Goal: Information Seeking & Learning: Check status

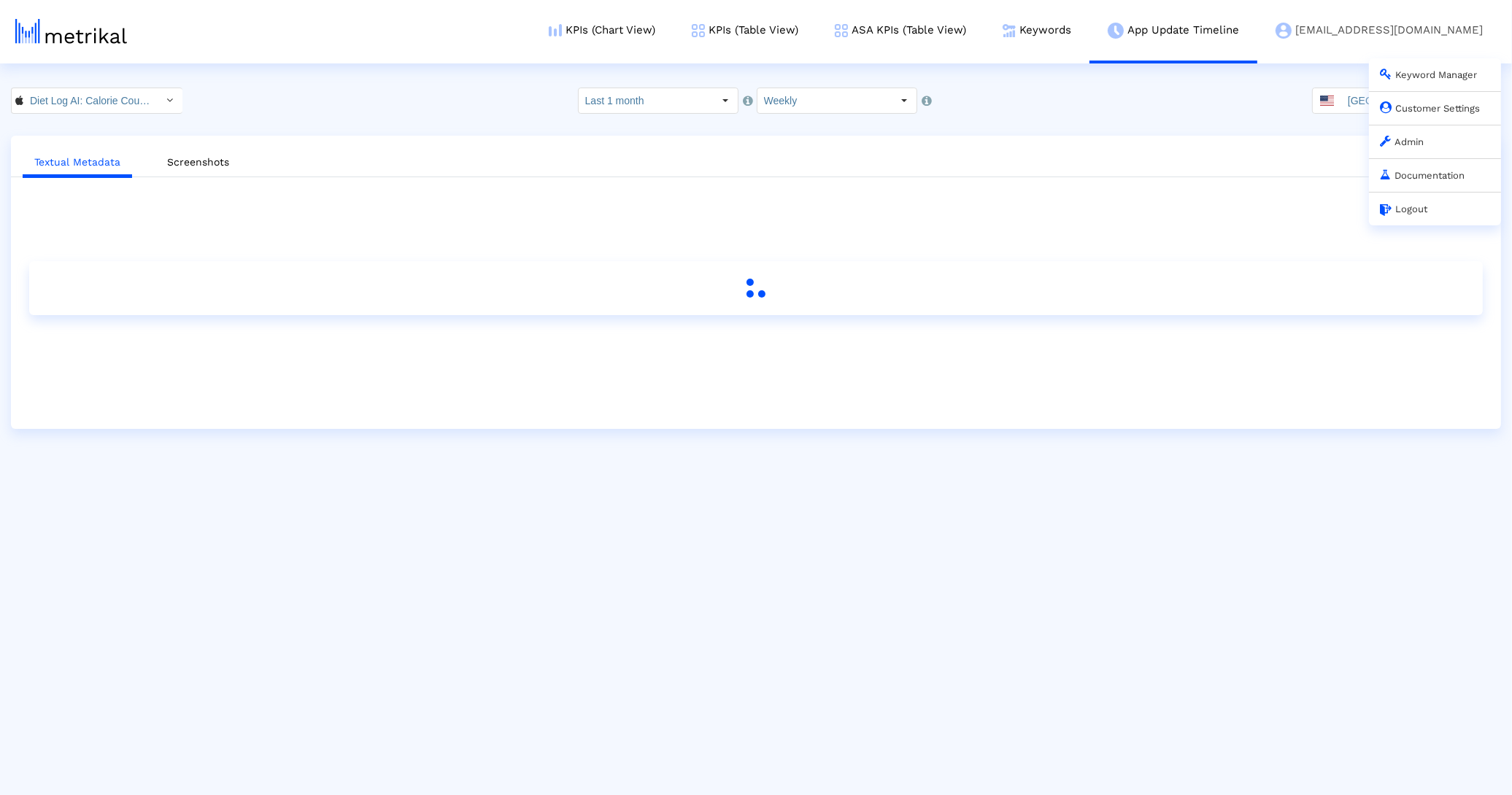
click at [1426, 110] on link "Customer Settings" at bounding box center [1430, 108] width 100 height 11
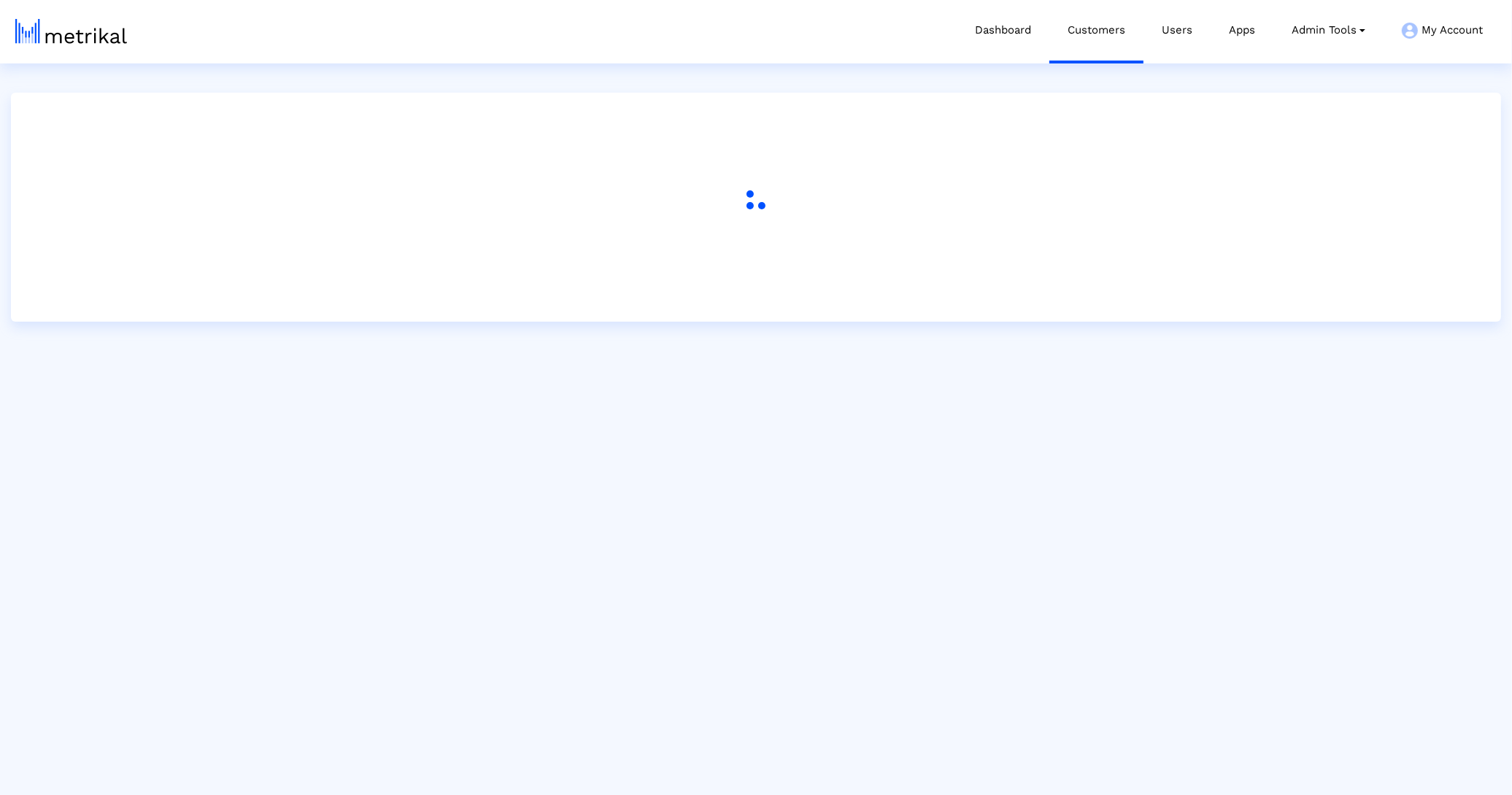
click at [790, 18] on div "Dashboard Customers Users Apps Admin Tools Task Manager Subscription Manager Pl…" at bounding box center [769, 32] width 1463 height 63
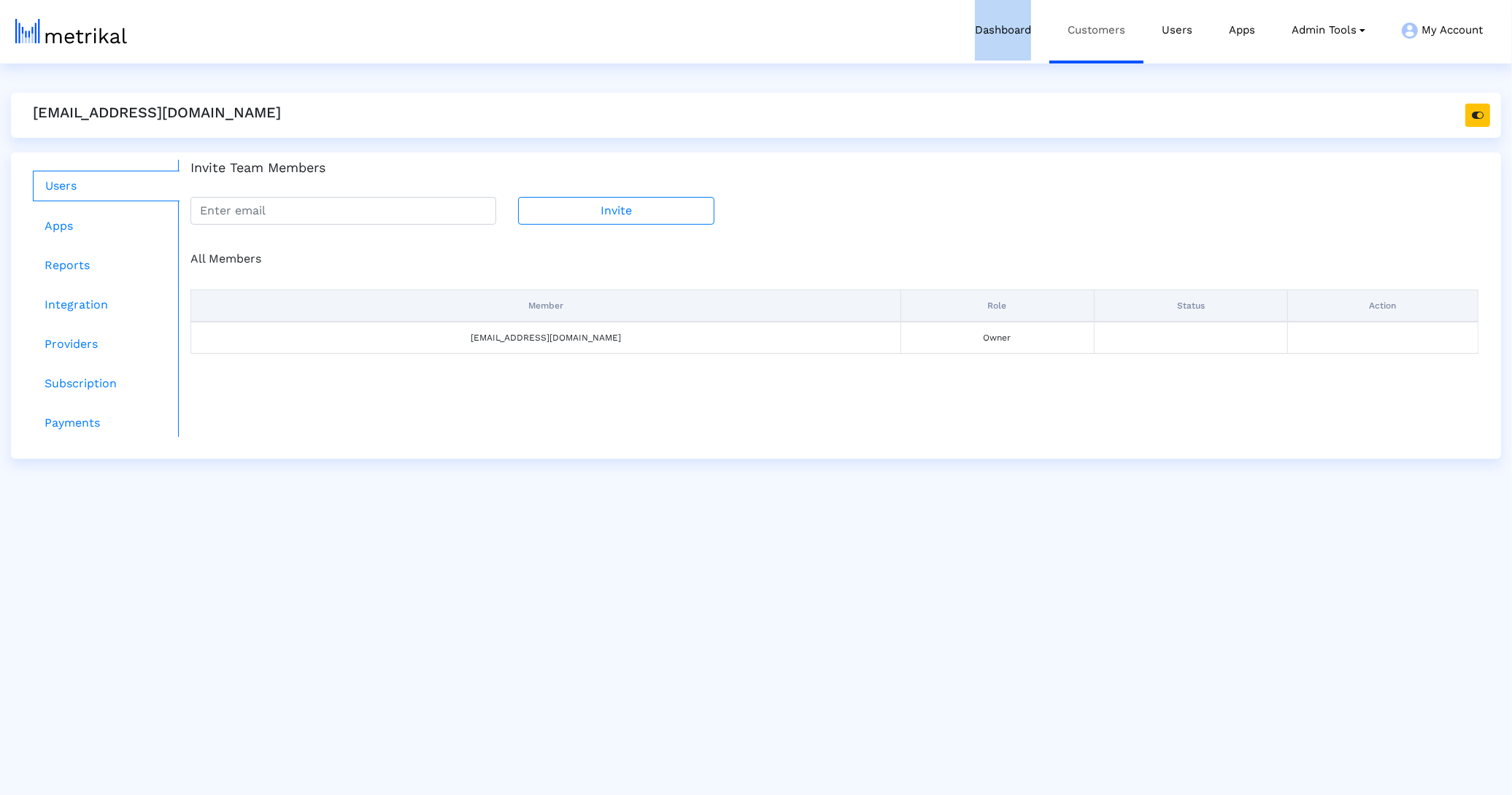
click at [1125, 28] on link "Customers" at bounding box center [1096, 30] width 94 height 61
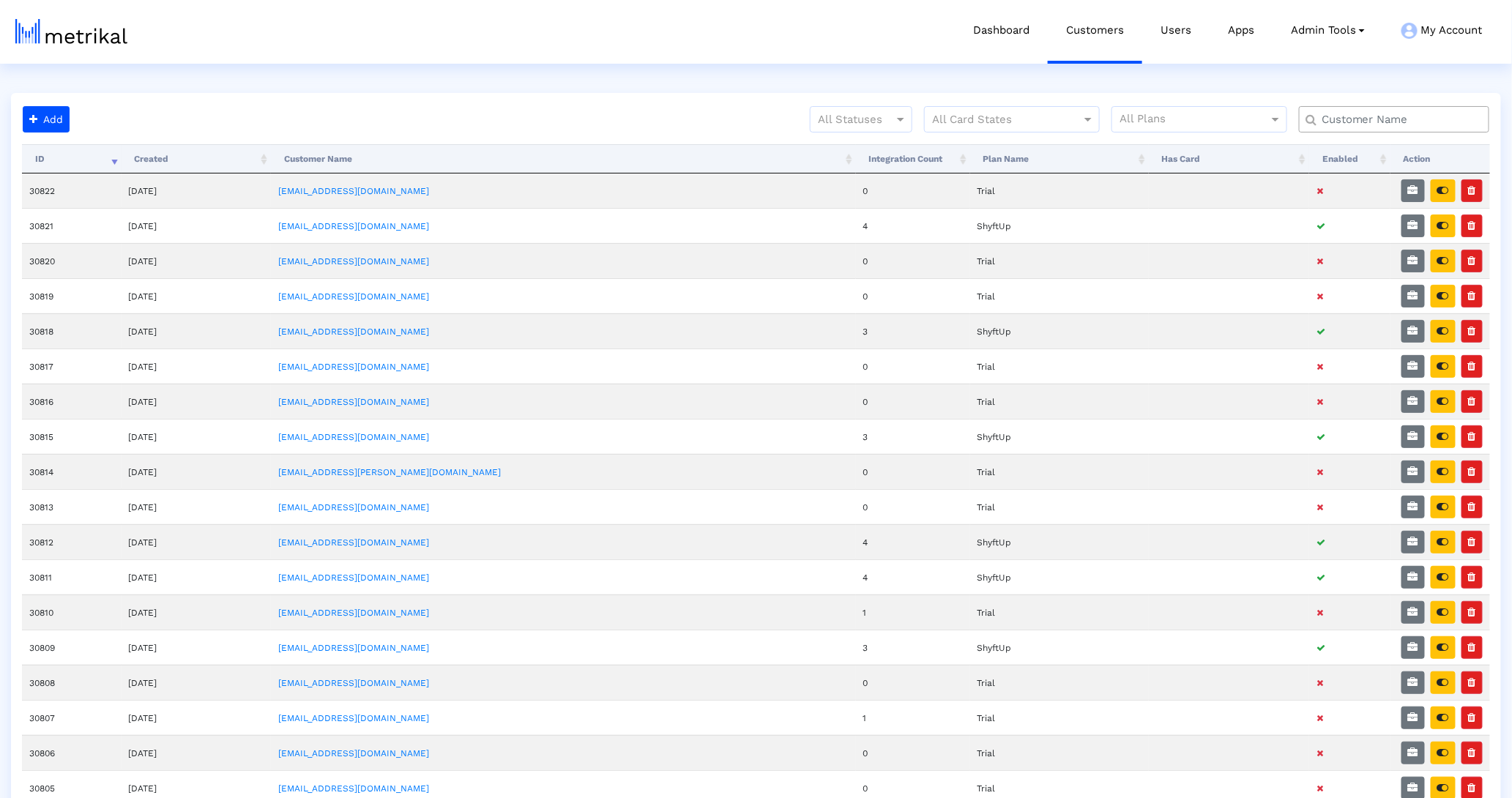
click at [1396, 125] on input "text" at bounding box center [1398, 120] width 172 height 15
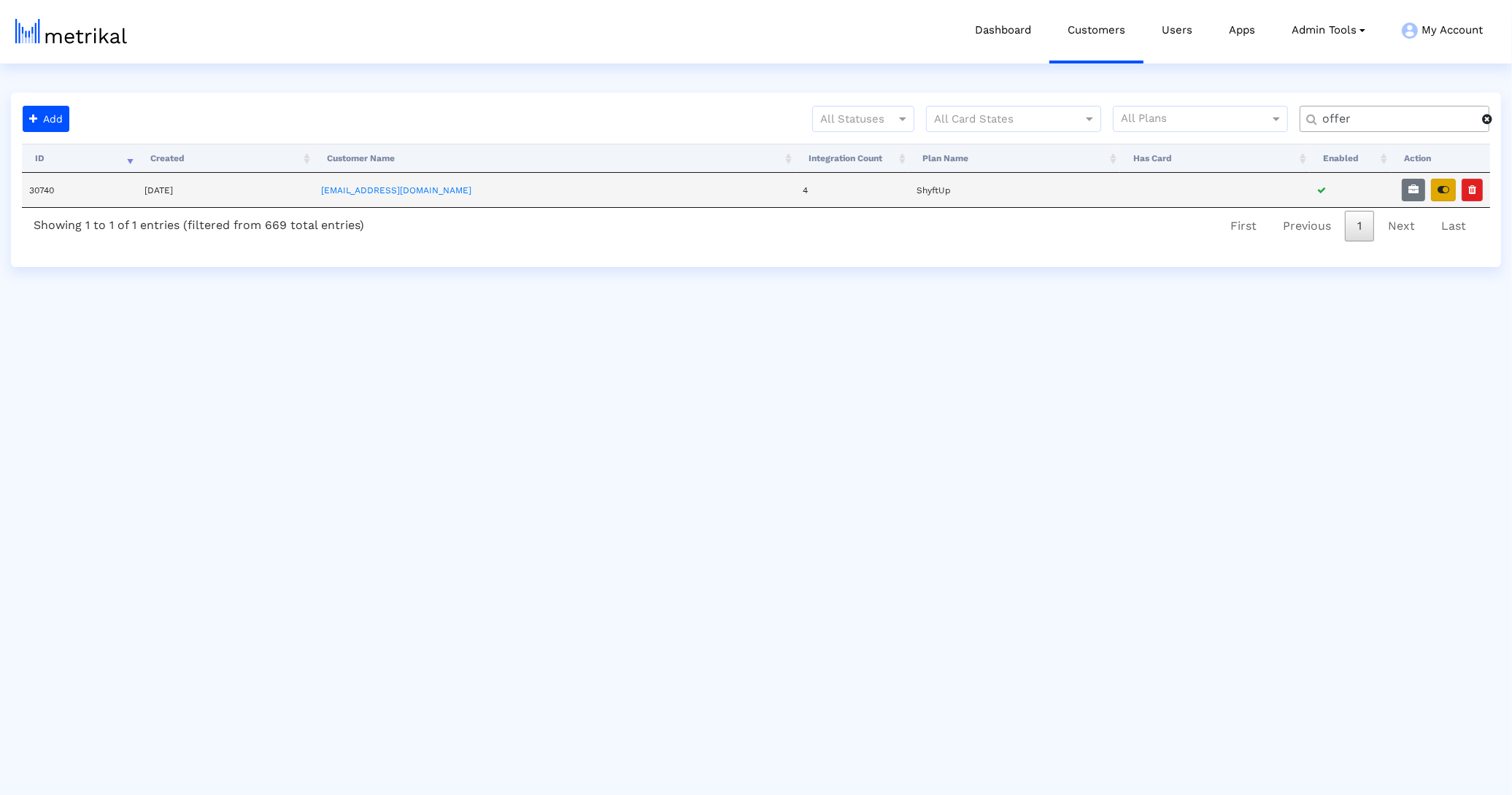
type input "offer"
click at [1437, 192] on icon "button" at bounding box center [1442, 189] width 12 height 10
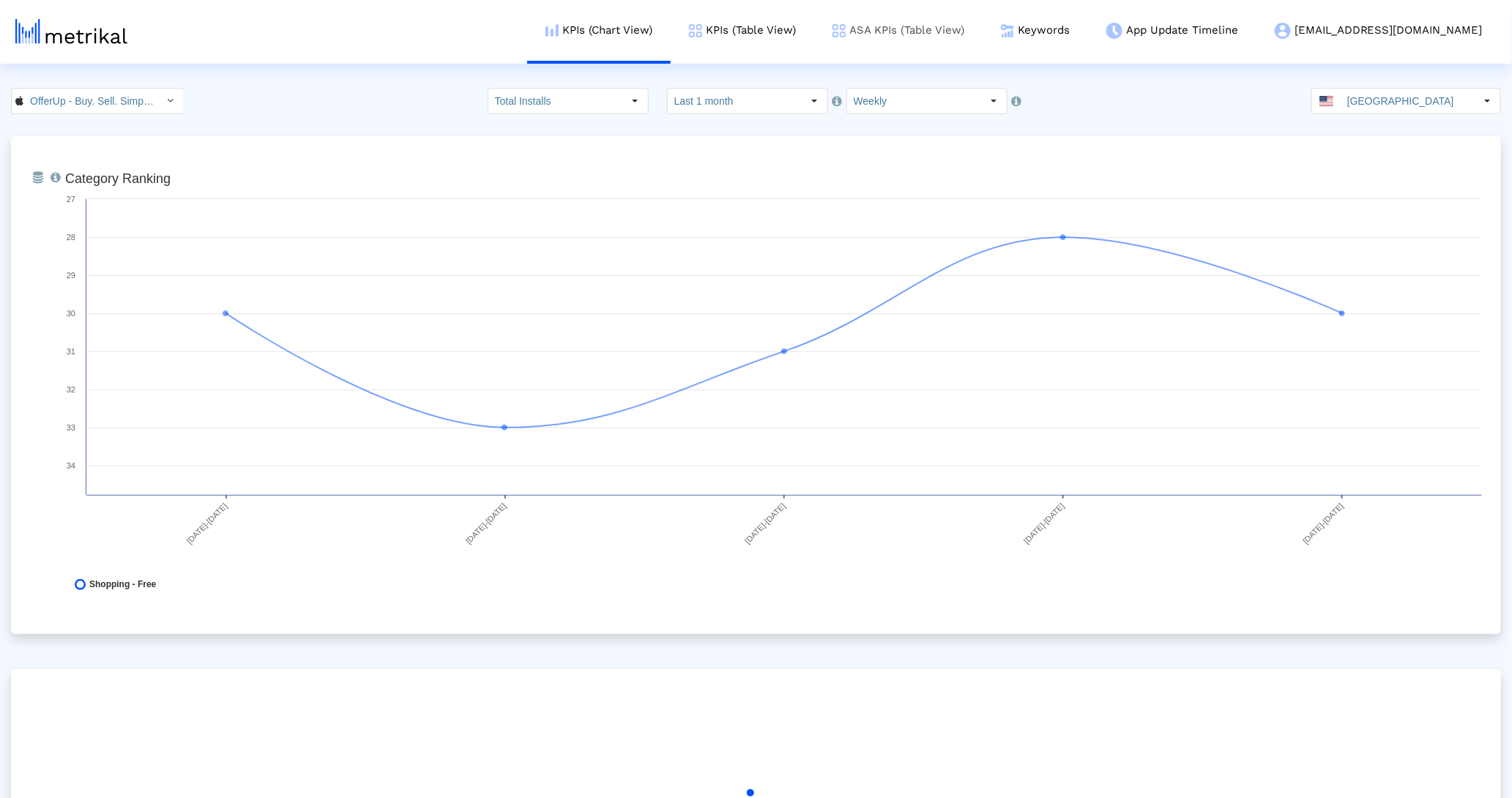
click at [982, 47] on link "ASA KPIs (Table View)" at bounding box center [899, 30] width 169 height 61
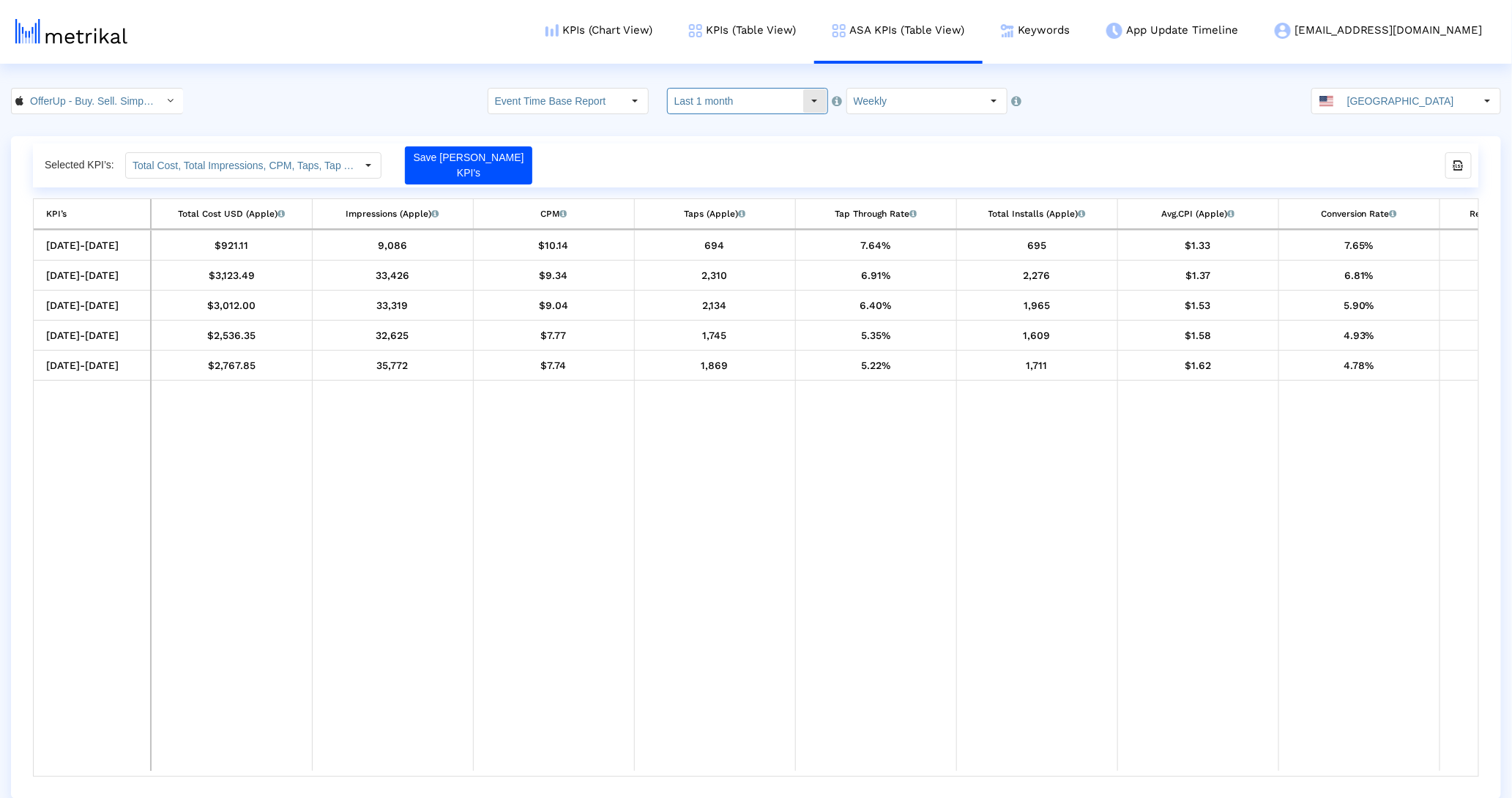
click at [746, 93] on input "Last 1 month" at bounding box center [735, 101] width 135 height 24
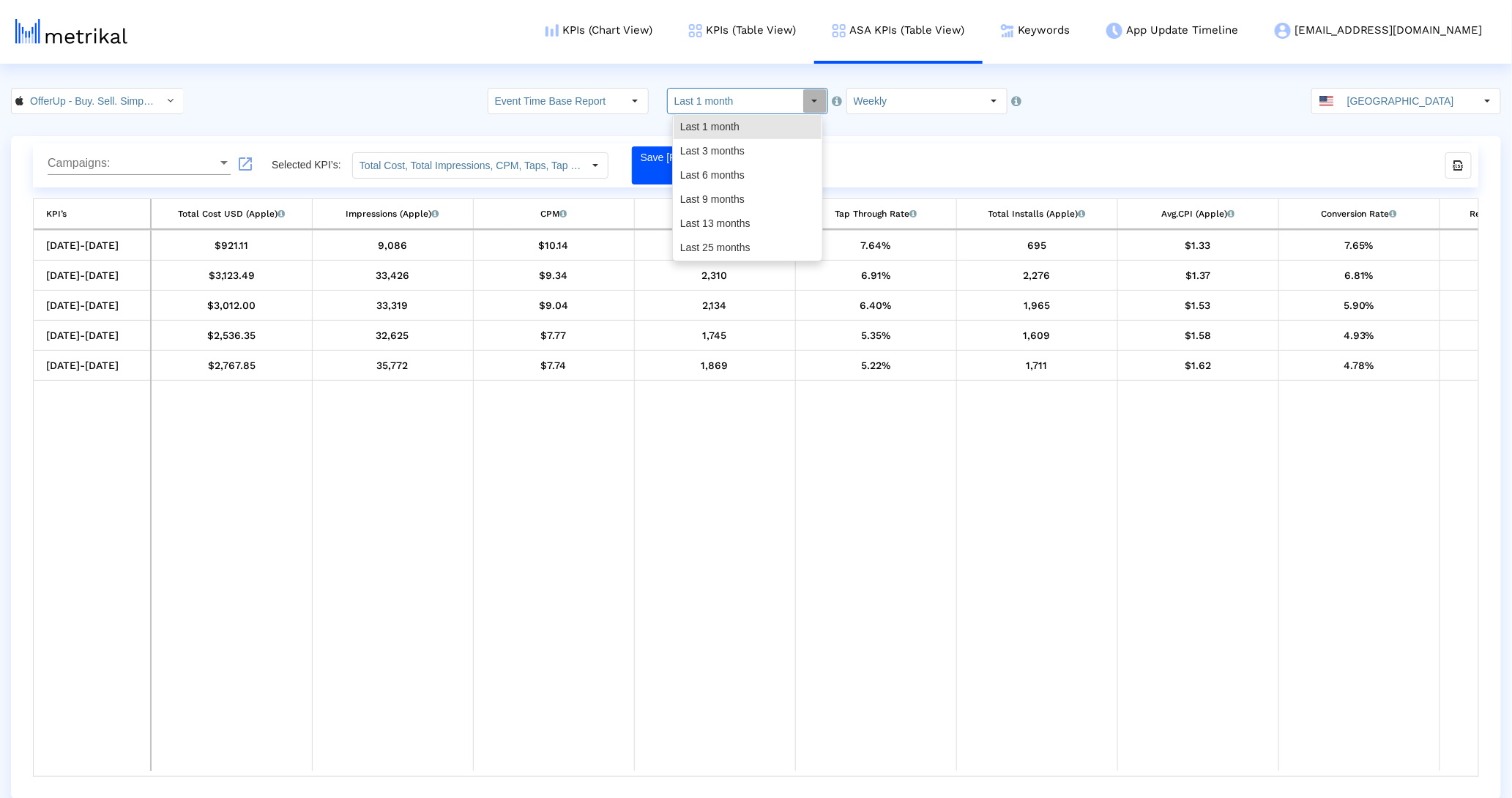
click at [863, 121] on crea-index "OfferUp - Buy. Sell. Simple. < 468996152 > Event Time Base Report Select how fa…" at bounding box center [756, 443] width 1512 height 711
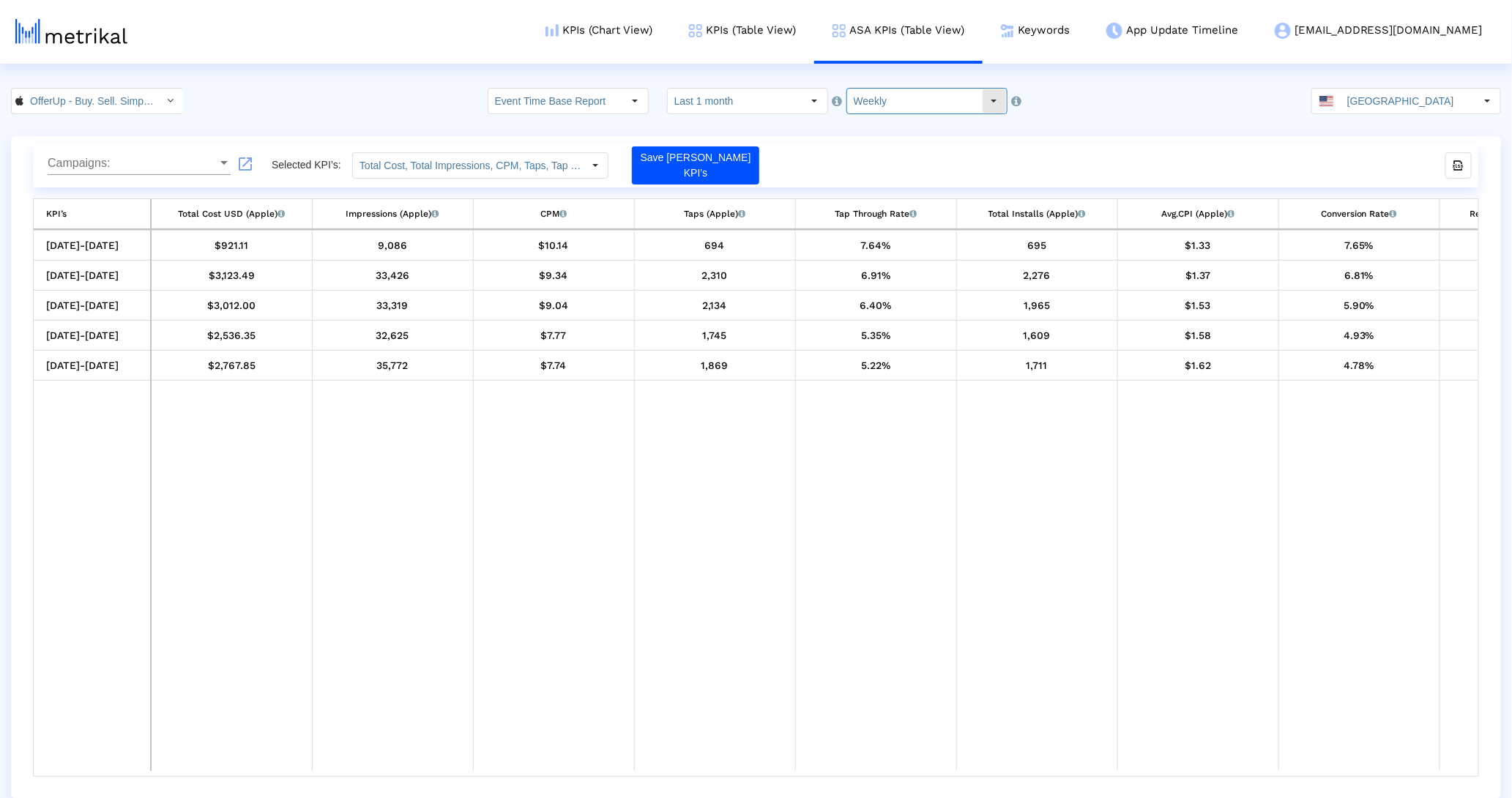
click at [870, 103] on input "Weekly" at bounding box center [914, 101] width 135 height 24
click at [869, 139] on div "Weekly" at bounding box center [916, 151] width 148 height 24
click at [876, 118] on crea-index "OfferUp - Buy. Sell. Simple. < 468996152 > Event Time Base Report Select how fa…" at bounding box center [756, 443] width 1512 height 711
click at [878, 113] on dx-select-box "Weekly Pull down to refresh... Release to refresh... Refreshing... Daily Weekly…" at bounding box center [927, 101] width 161 height 26
click at [875, 123] on crea-index "OfferUp - Buy. Sell. Simple. < 468996152 > Event Time Base Report Select how fa…" at bounding box center [756, 443] width 1512 height 711
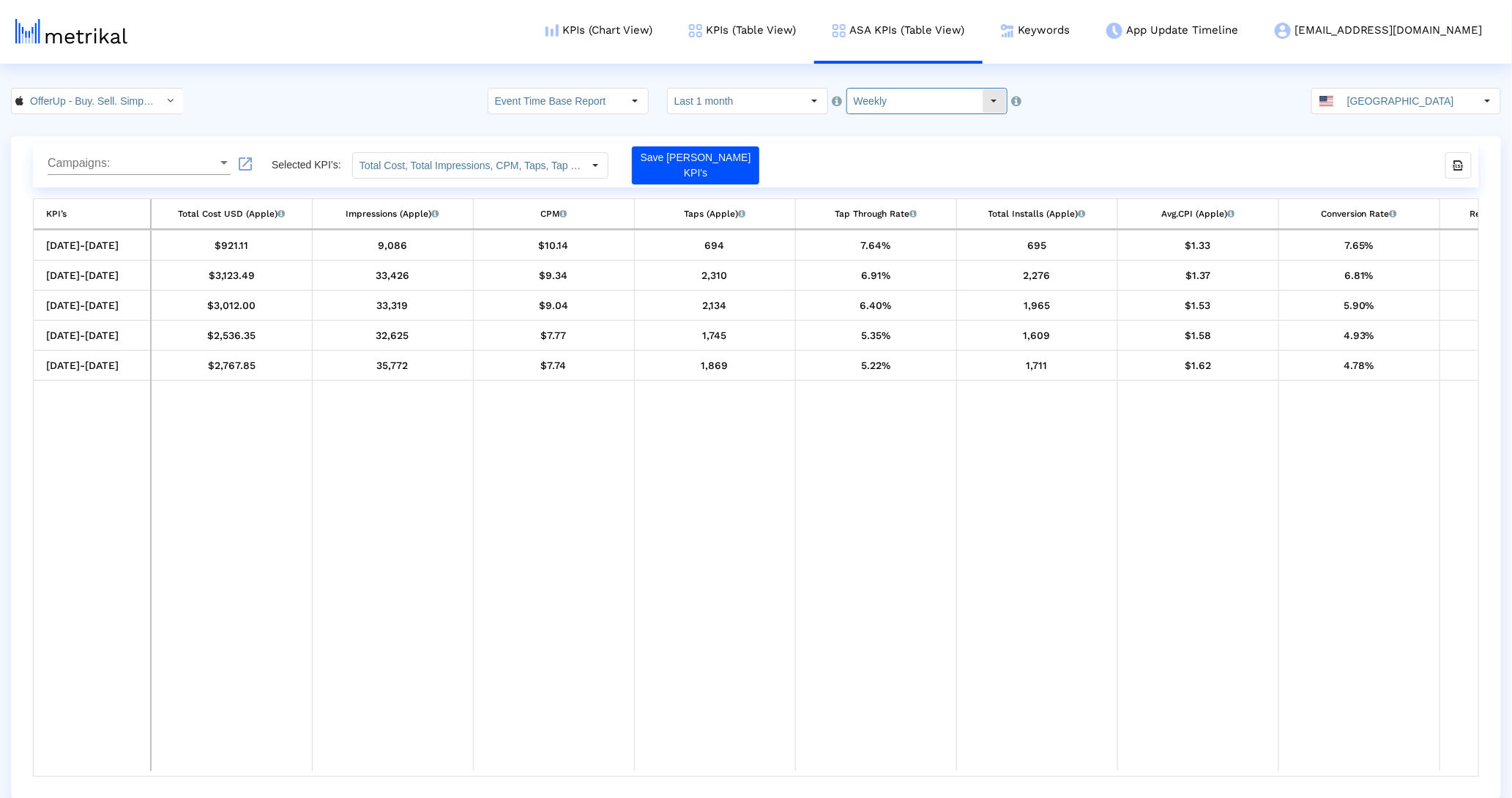
click at [880, 100] on input "Weekly" at bounding box center [914, 101] width 135 height 24
click at [879, 117] on div "Daily" at bounding box center [916, 127] width 148 height 24
type input "Daily"
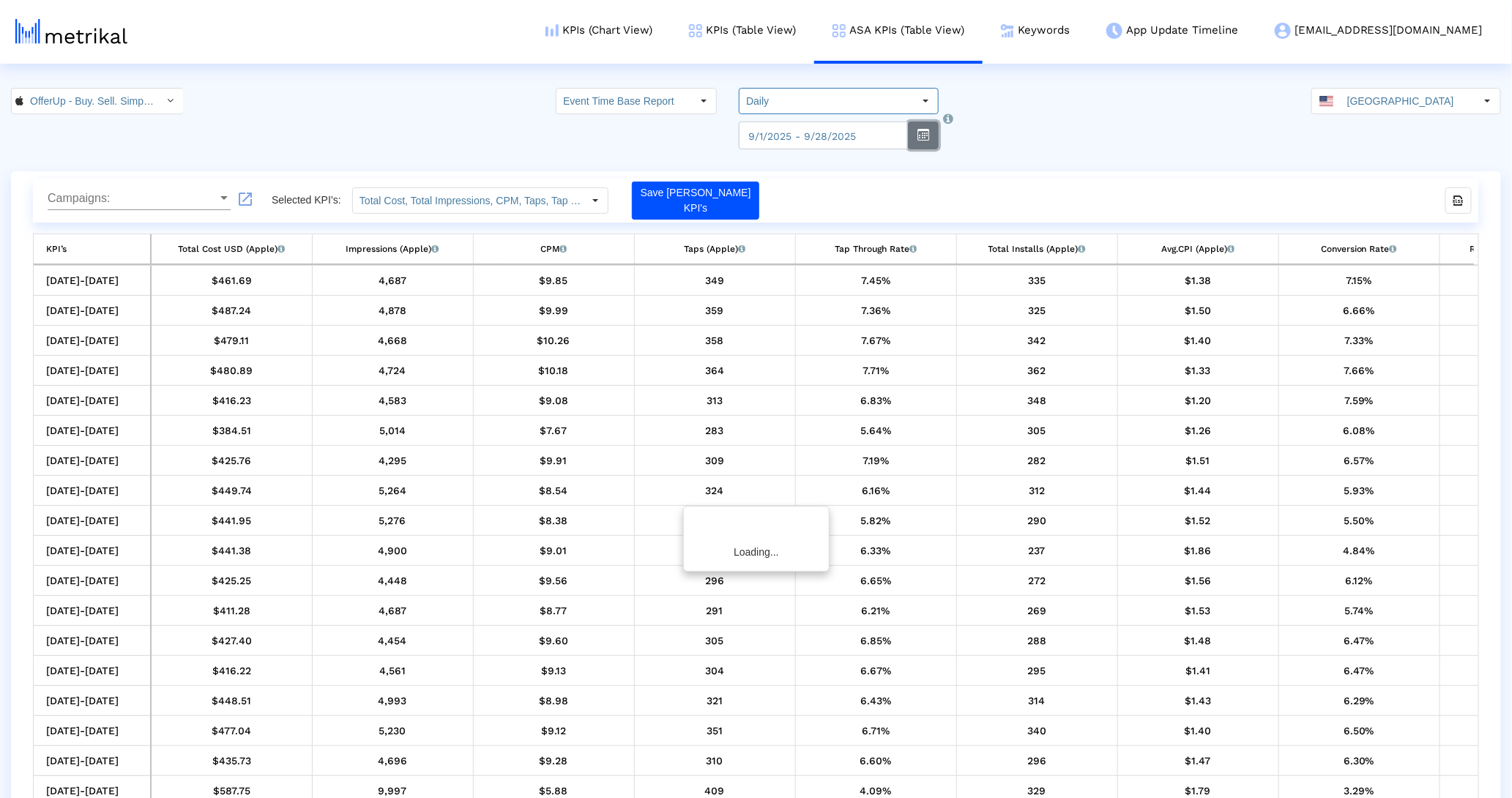
click at [910, 141] on button "button" at bounding box center [923, 135] width 31 height 28
select select "9"
select select "2025"
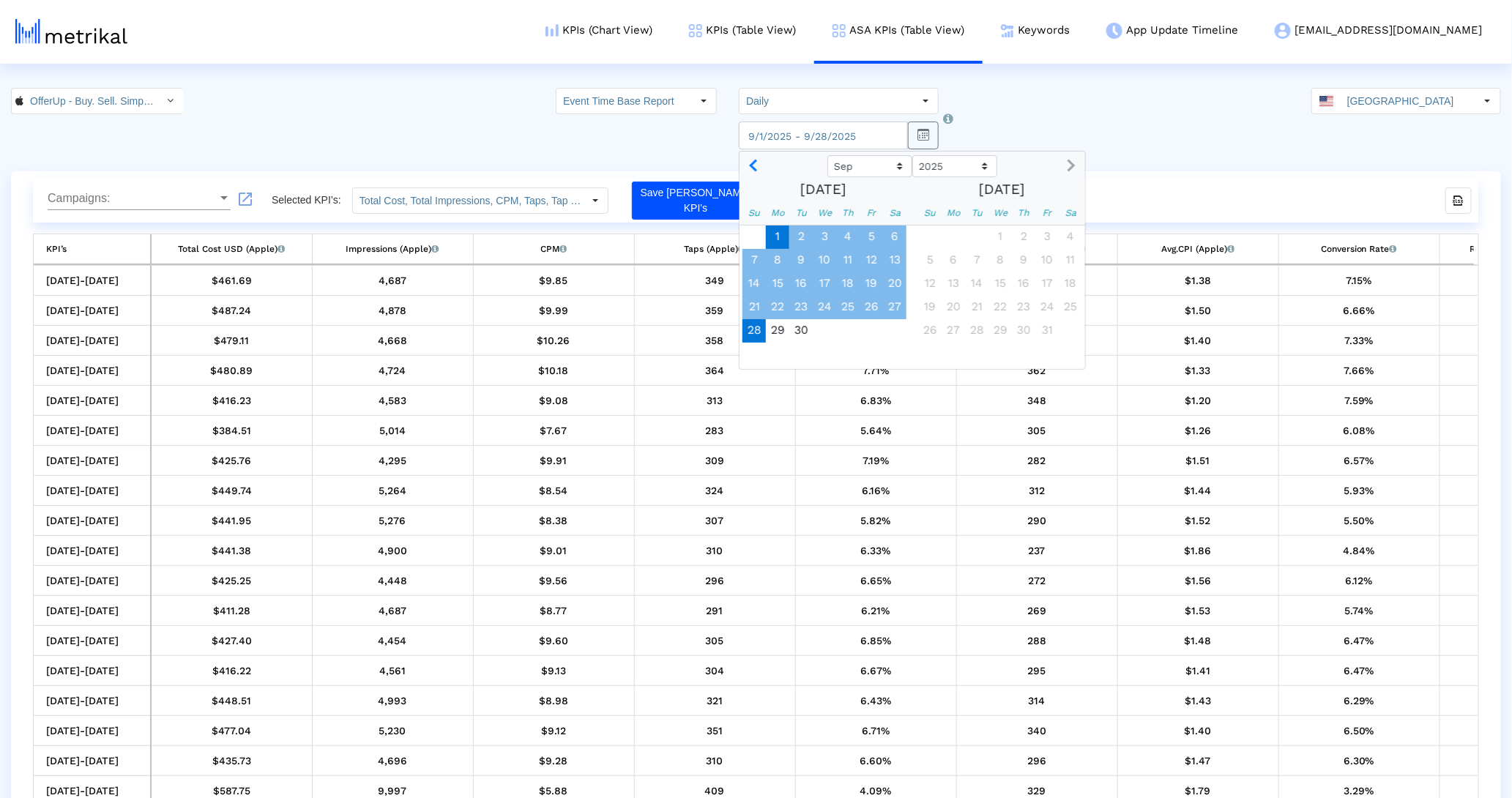
click at [752, 326] on span "28" at bounding box center [755, 331] width 24 height 24
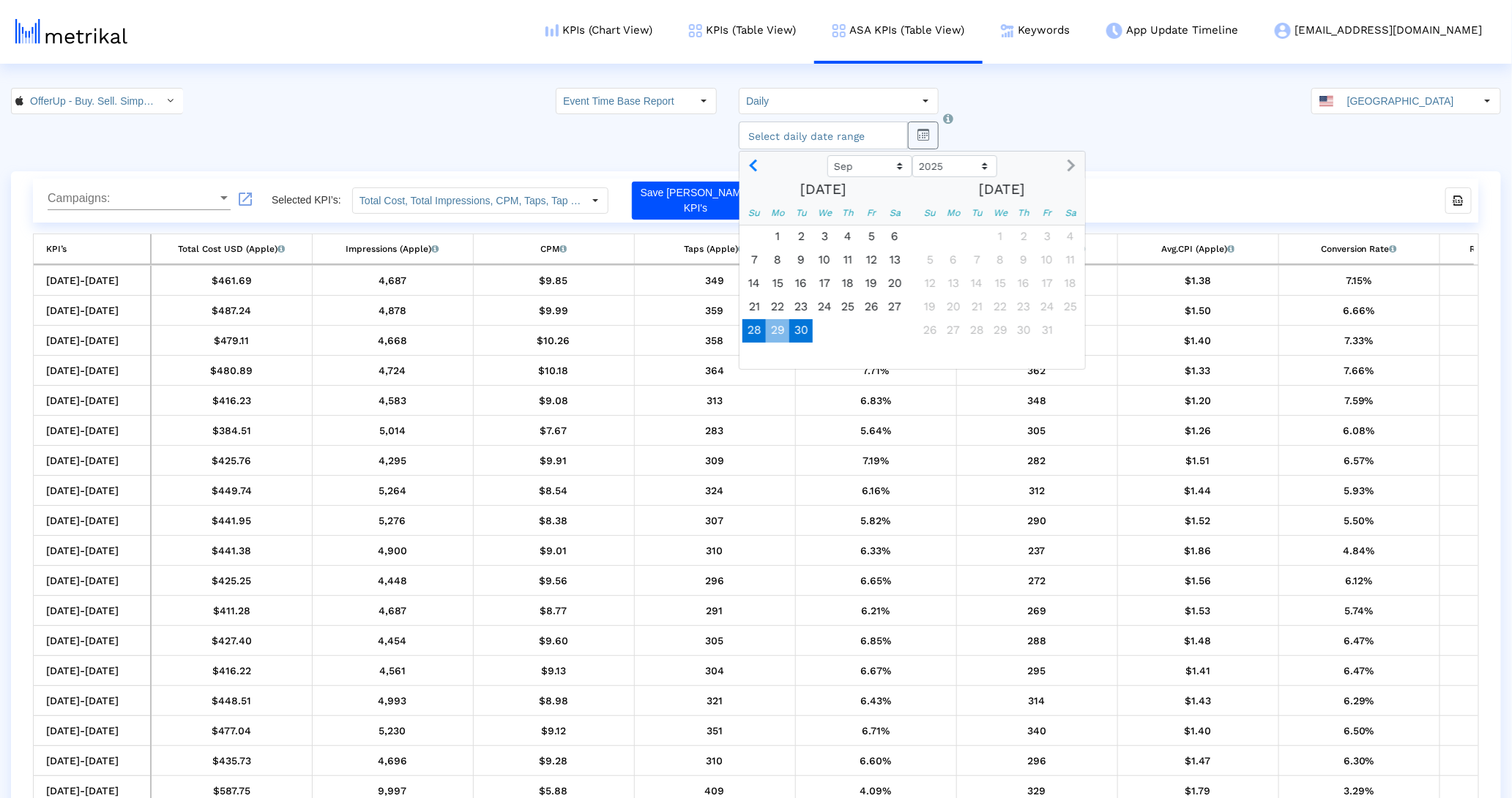
click at [799, 332] on span "30" at bounding box center [801, 331] width 24 height 24
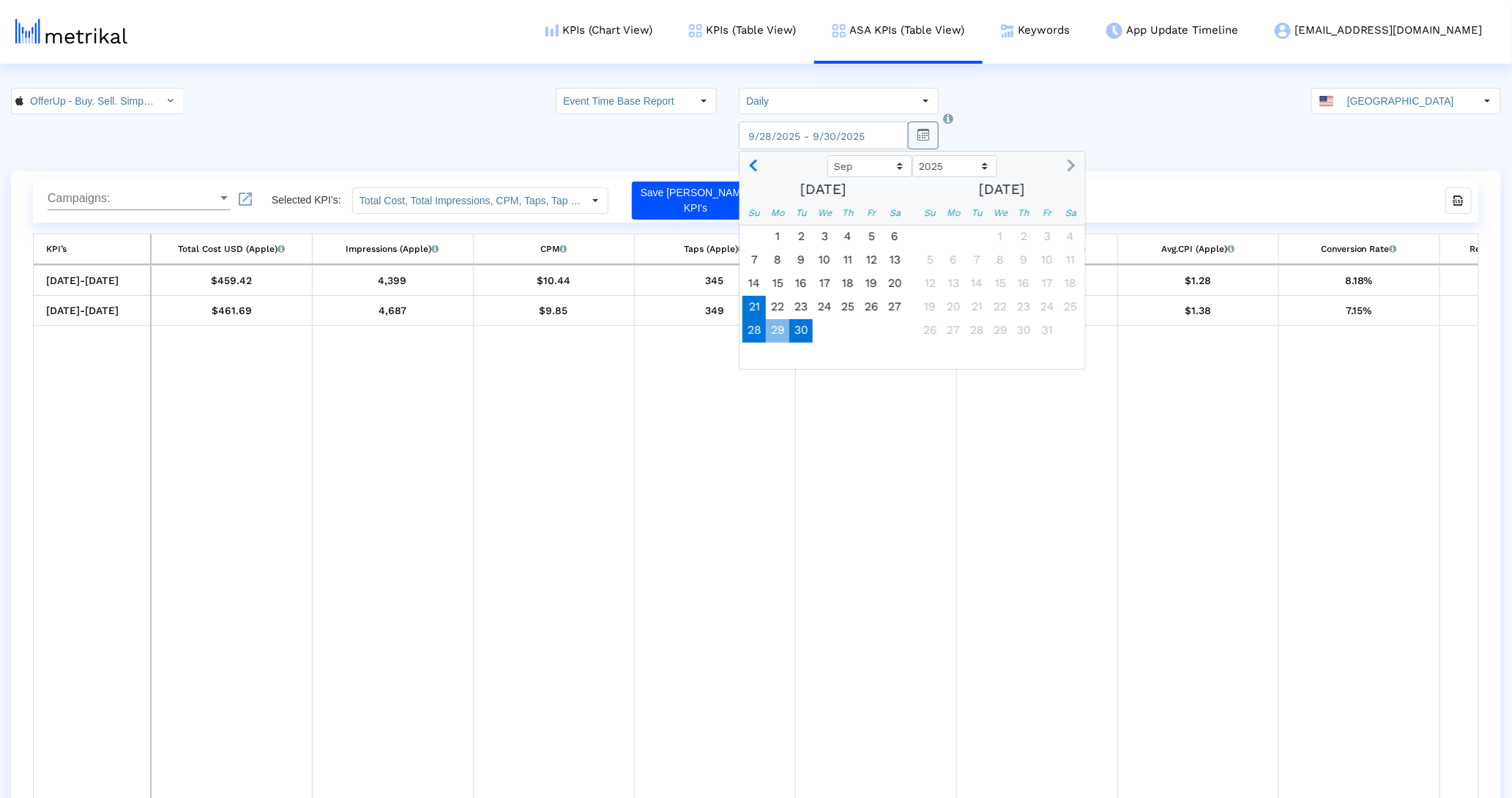
click at [756, 304] on span "21" at bounding box center [755, 307] width 24 height 24
click at [811, 327] on span "30" at bounding box center [801, 331] width 24 height 24
type input "2025-09-30"
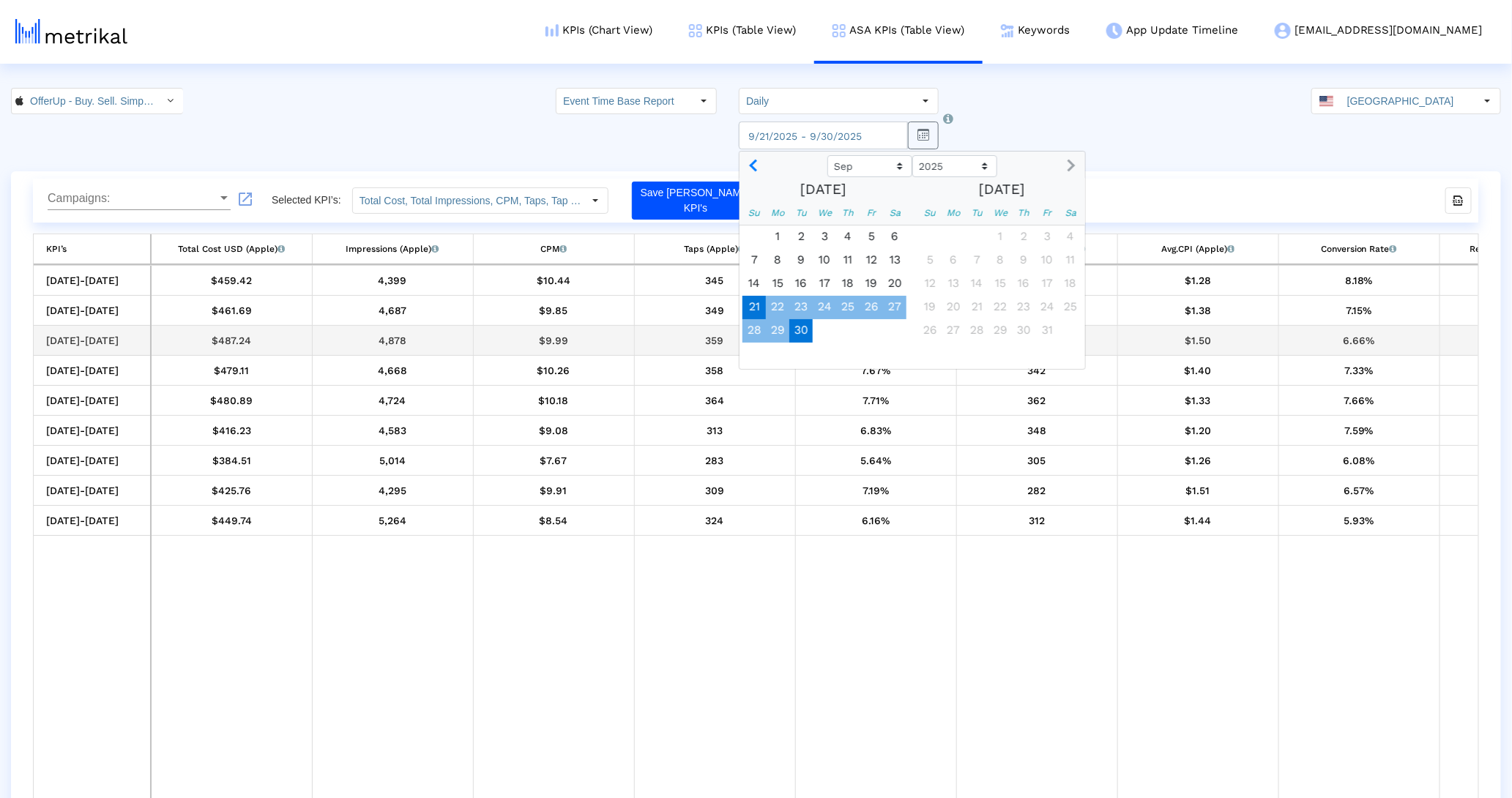
click at [1189, 340] on div "$1.50" at bounding box center [1197, 340] width 150 height 19
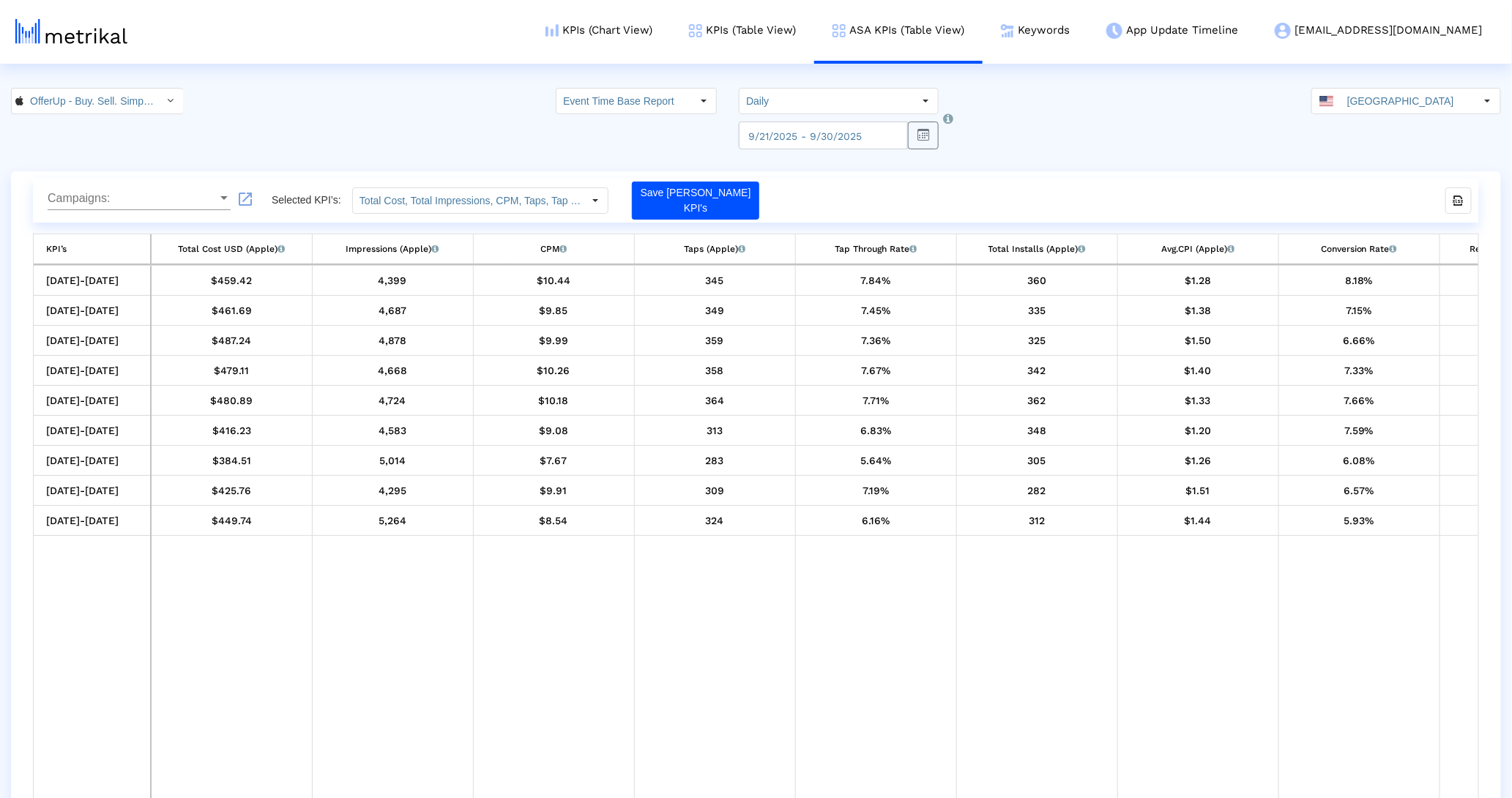
click at [878, 95] on input "Daily" at bounding box center [825, 101] width 173 height 24
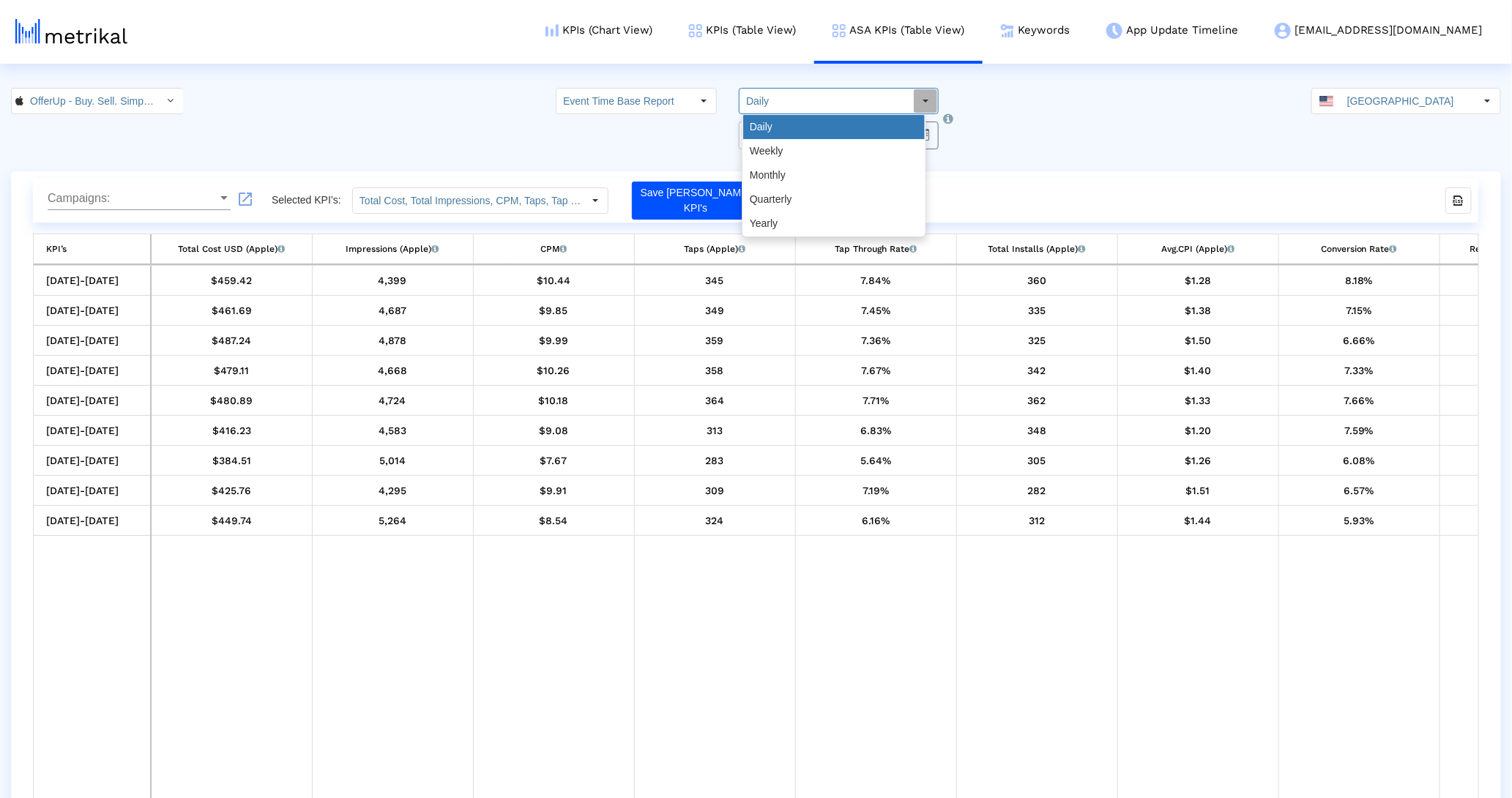
drag, startPoint x: 847, startPoint y: 128, endPoint x: 844, endPoint y: 137, distance: 9.5
click at [844, 137] on div "Daily" at bounding box center [834, 127] width 181 height 24
click at [844, 139] on div "Weekly" at bounding box center [834, 151] width 181 height 24
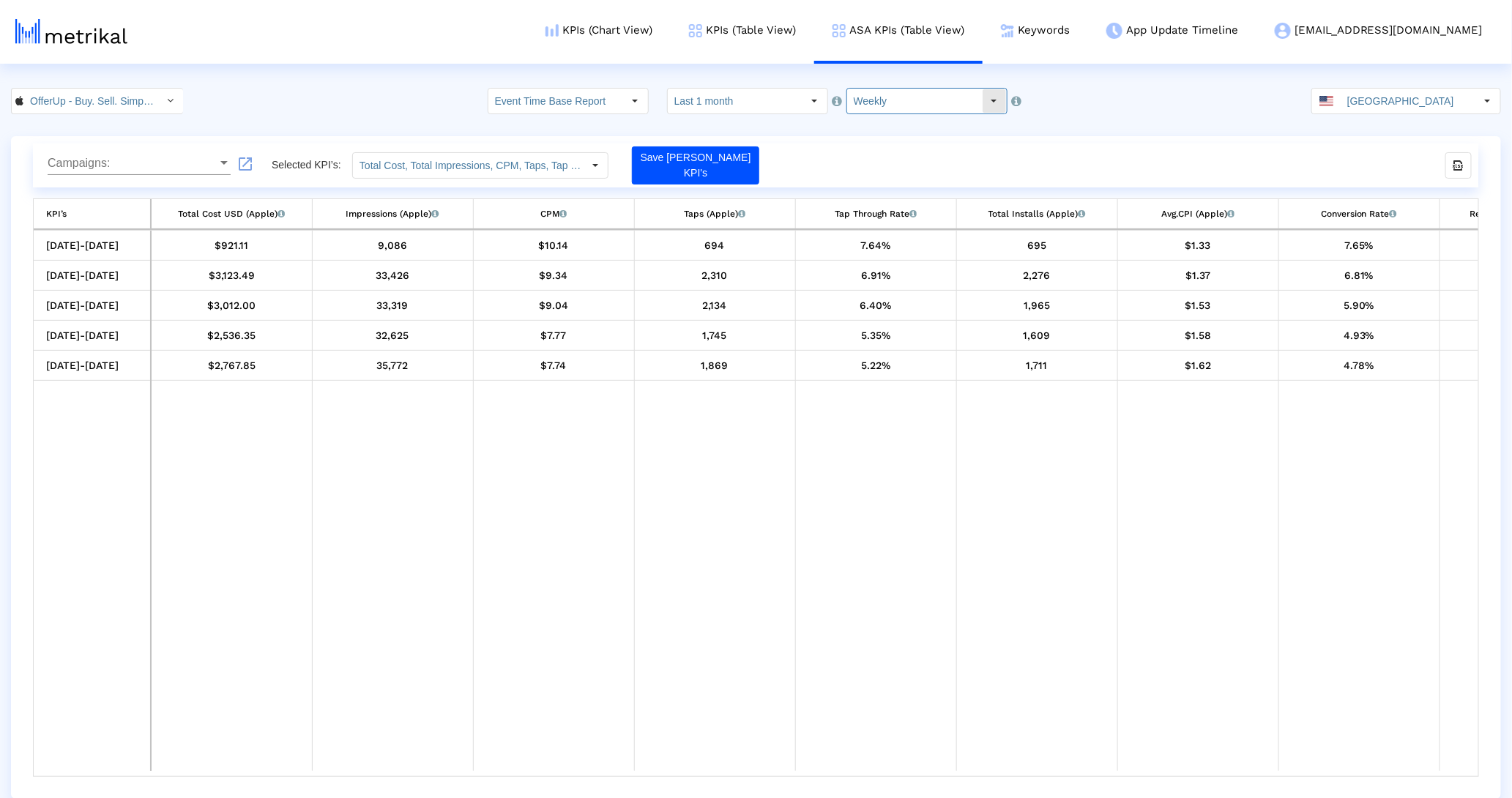
click at [883, 82] on html "KPIs (Chart View) KPIs (Table View) ASA KPIs (Table View) Keywords App Update T…" at bounding box center [756, 399] width 1512 height 799
click at [880, 91] on input "Weekly" at bounding box center [914, 101] width 135 height 24
click at [879, 173] on div "Monthly" at bounding box center [916, 175] width 148 height 24
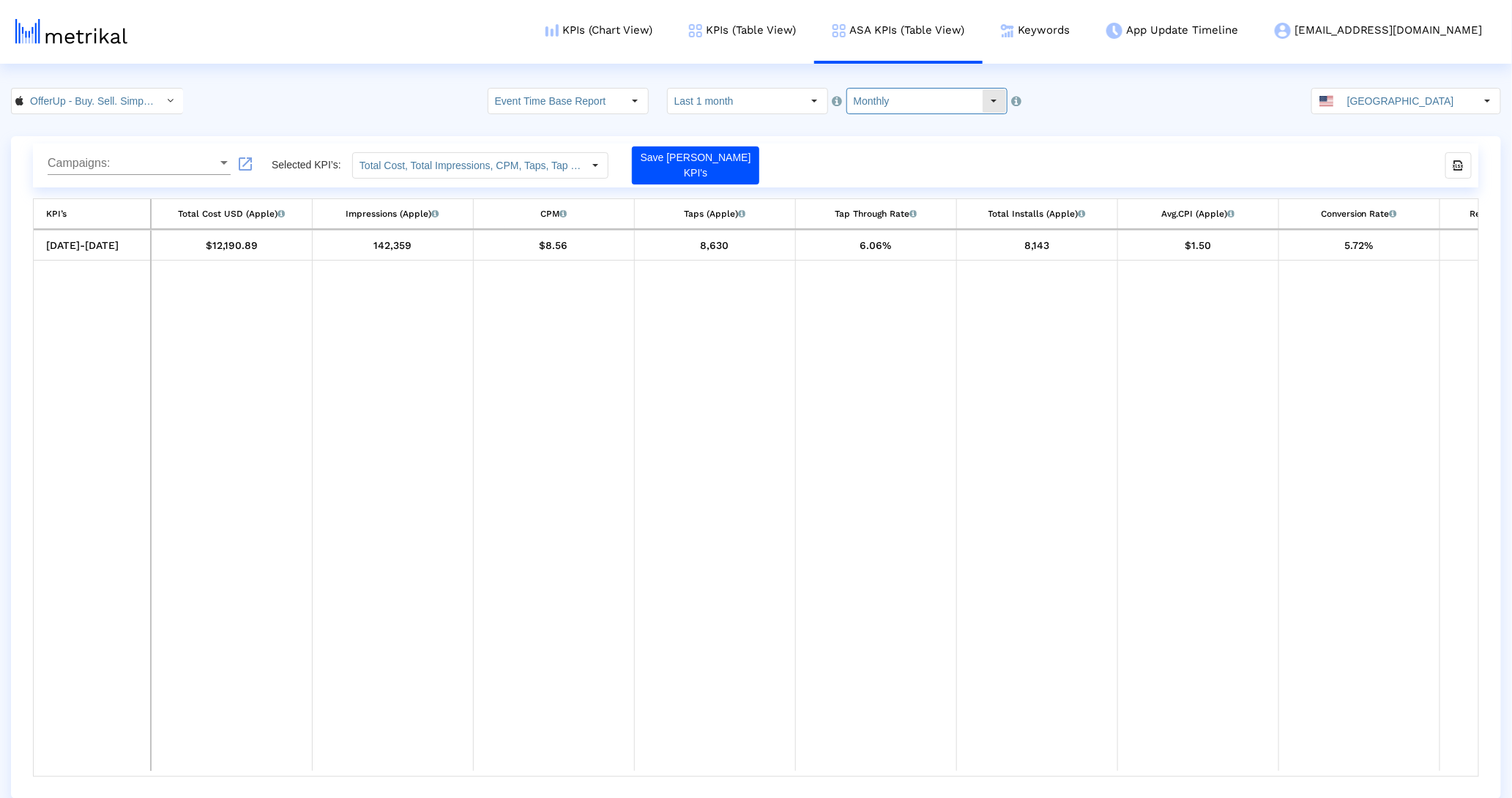
click at [893, 89] on input "Monthly" at bounding box center [914, 101] width 135 height 24
drag, startPoint x: 879, startPoint y: 144, endPoint x: 880, endPoint y: 176, distance: 32.0
click at [880, 176] on div "Daily Weekly Monthly Quarterly Yearly" at bounding box center [916, 175] width 148 height 121
click at [881, 191] on div "Quarterly" at bounding box center [916, 200] width 148 height 24
click at [868, 92] on input "Quarterly" at bounding box center [914, 101] width 135 height 24
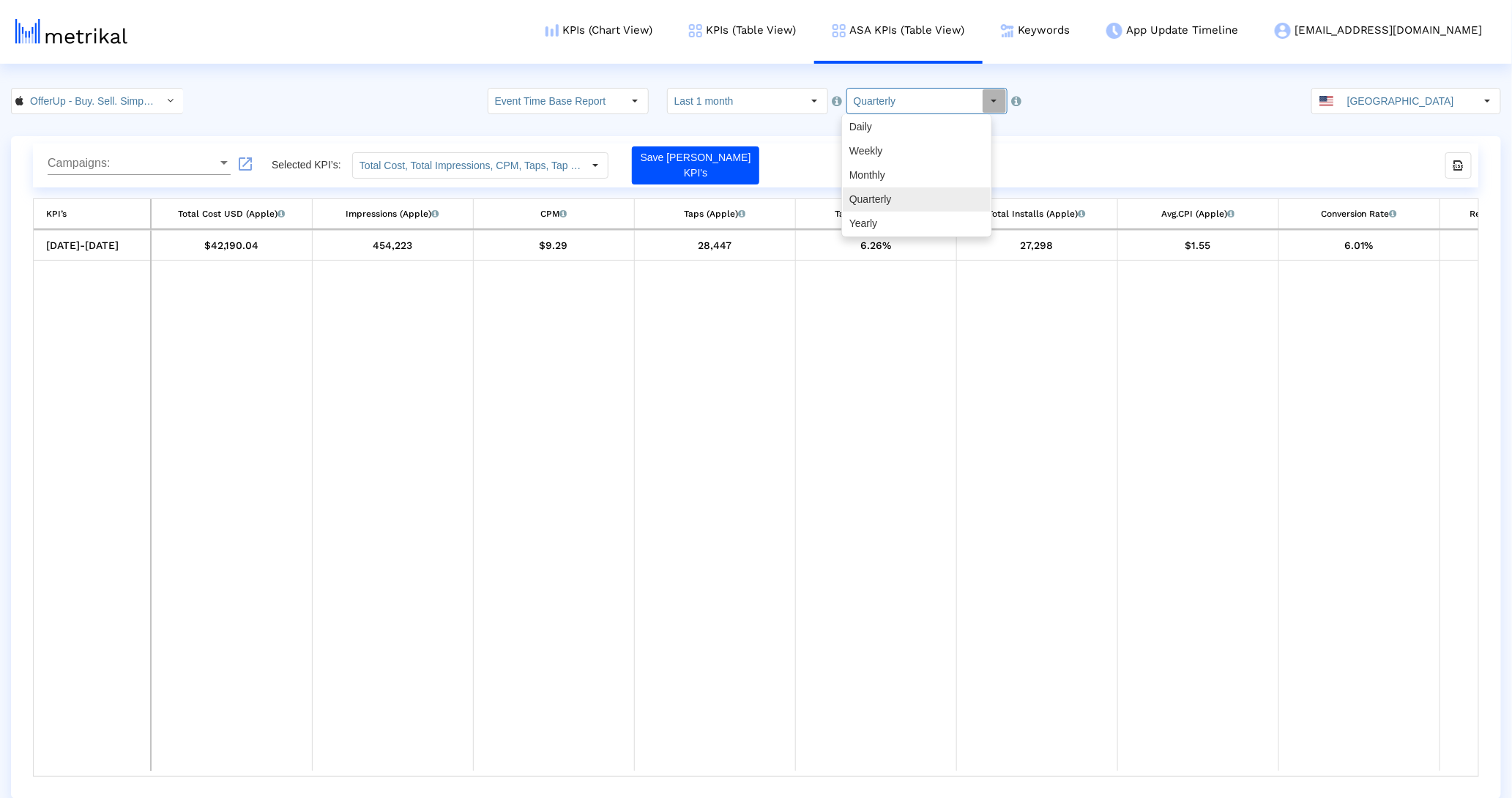
click at [878, 222] on div "Yearly" at bounding box center [916, 223] width 148 height 24
type input "Yearly"
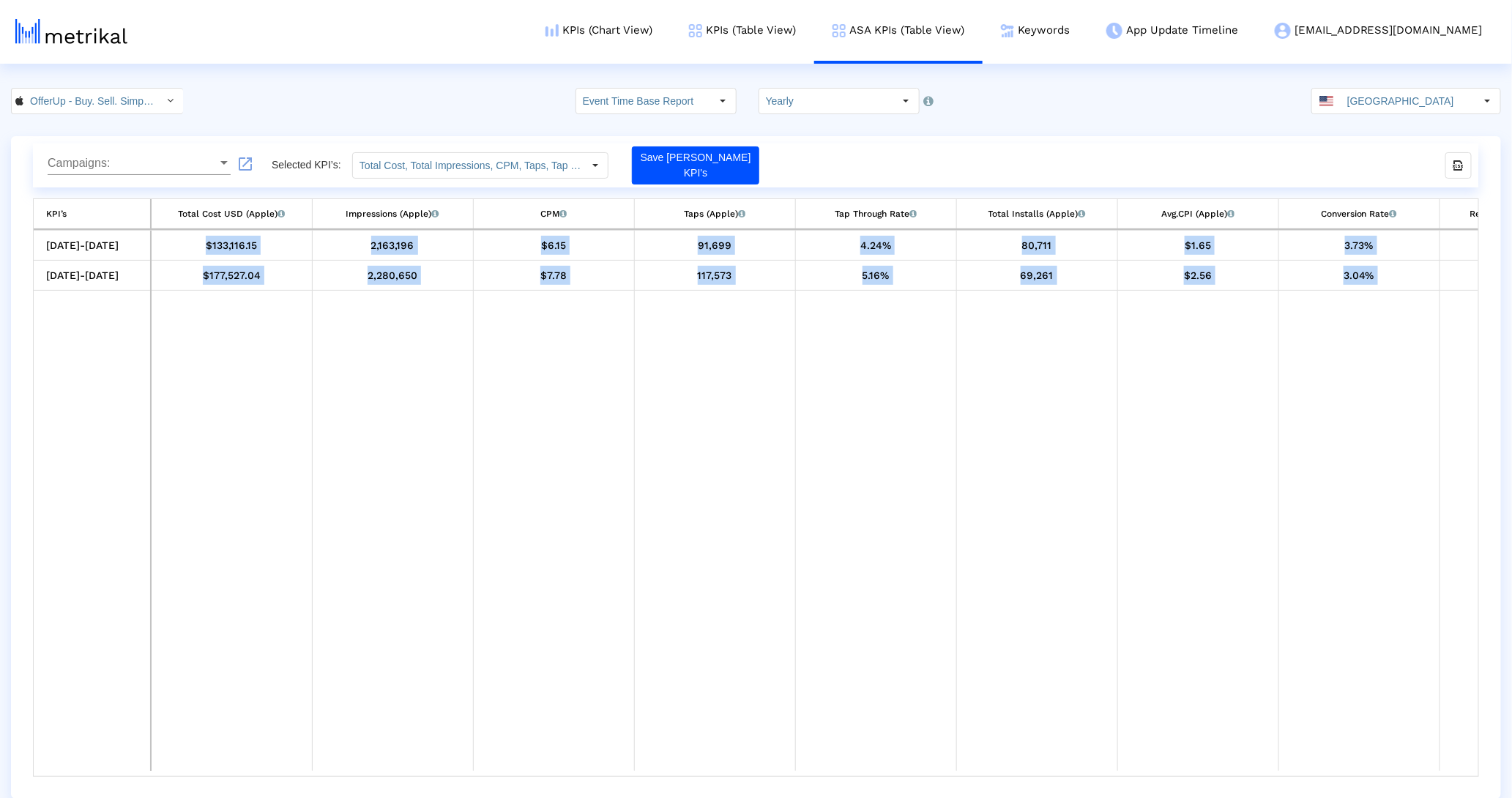
drag, startPoint x: 823, startPoint y: 770, endPoint x: 1360, endPoint y: 774, distance: 537.0
click at [1360, 774] on div "01/01/25-12/31/25 $133,116.15 2,163,196 $6.15 91,699 4.24% 80,711 $1.65 3.73% 4…" at bounding box center [756, 502] width 1445 height 545
click at [910, 769] on td "Data grid" at bounding box center [876, 530] width 161 height 481
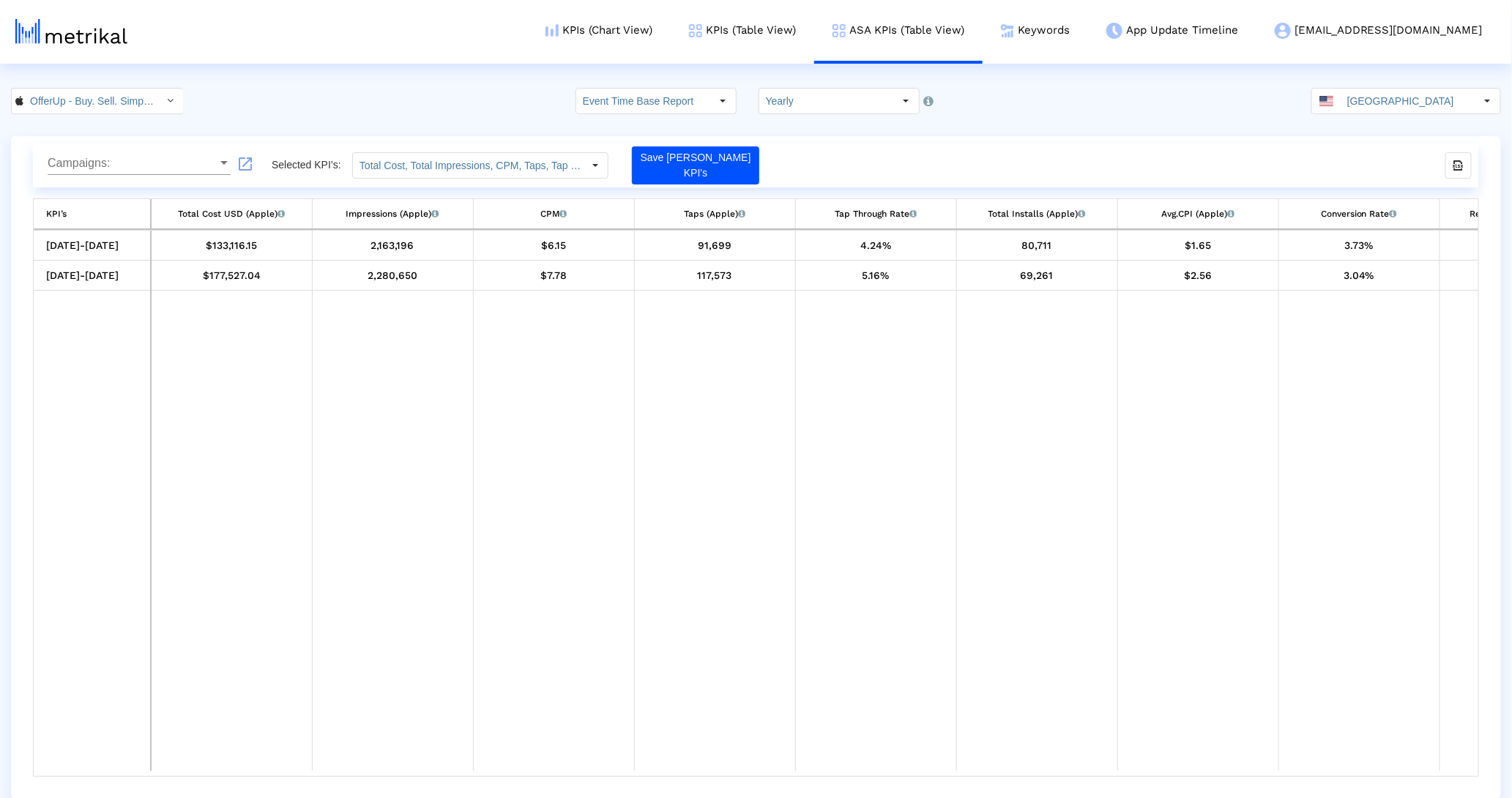
click at [909, 776] on div "01/01/25-12/31/25 $133,116.15 2,163,196 $6.15 91,699 4.24% 80,711 $1.65 3.73% 4…" at bounding box center [756, 502] width 1446 height 547
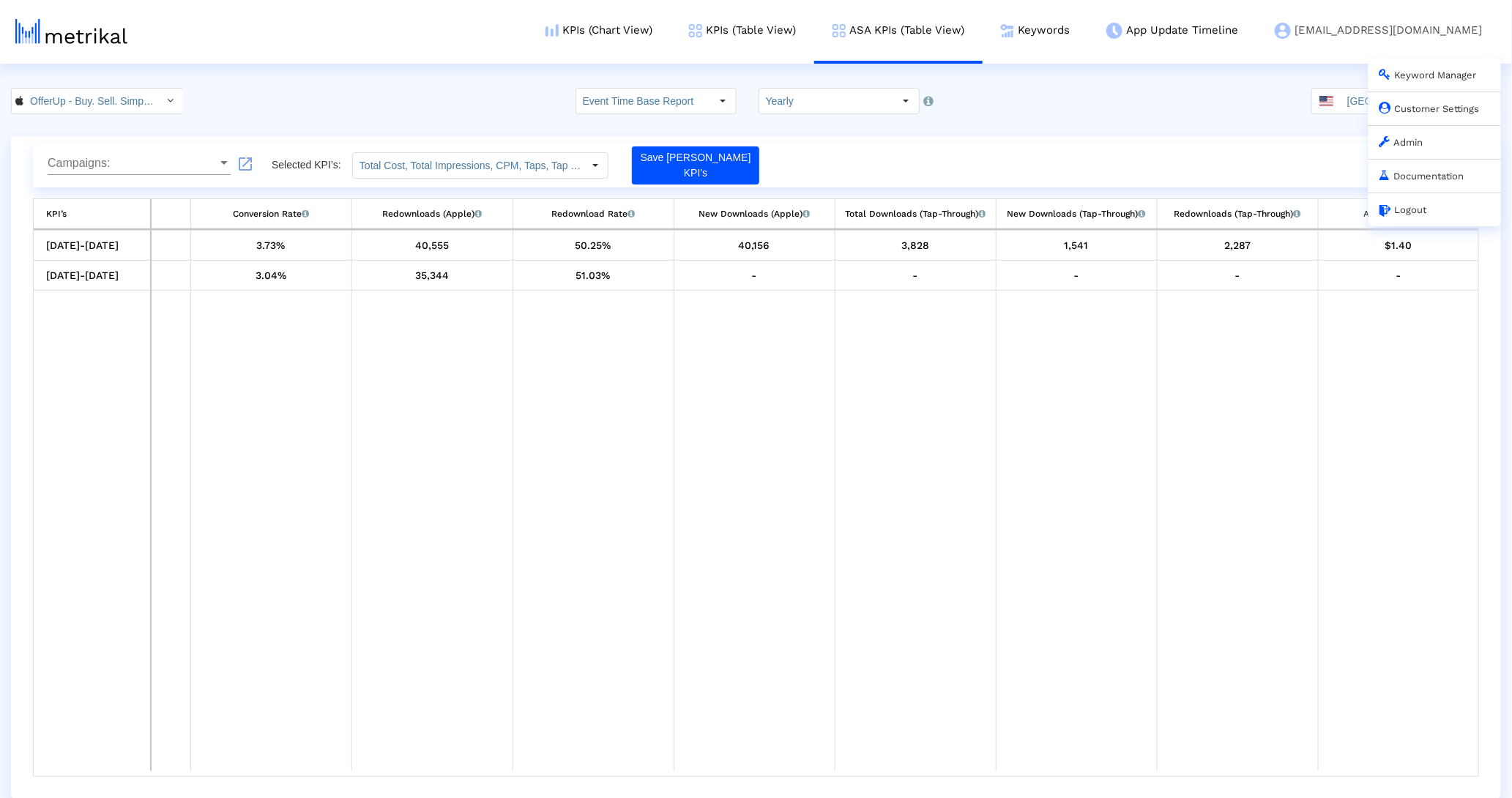
click at [1407, 107] on link "Customer Settings" at bounding box center [1429, 109] width 101 height 11
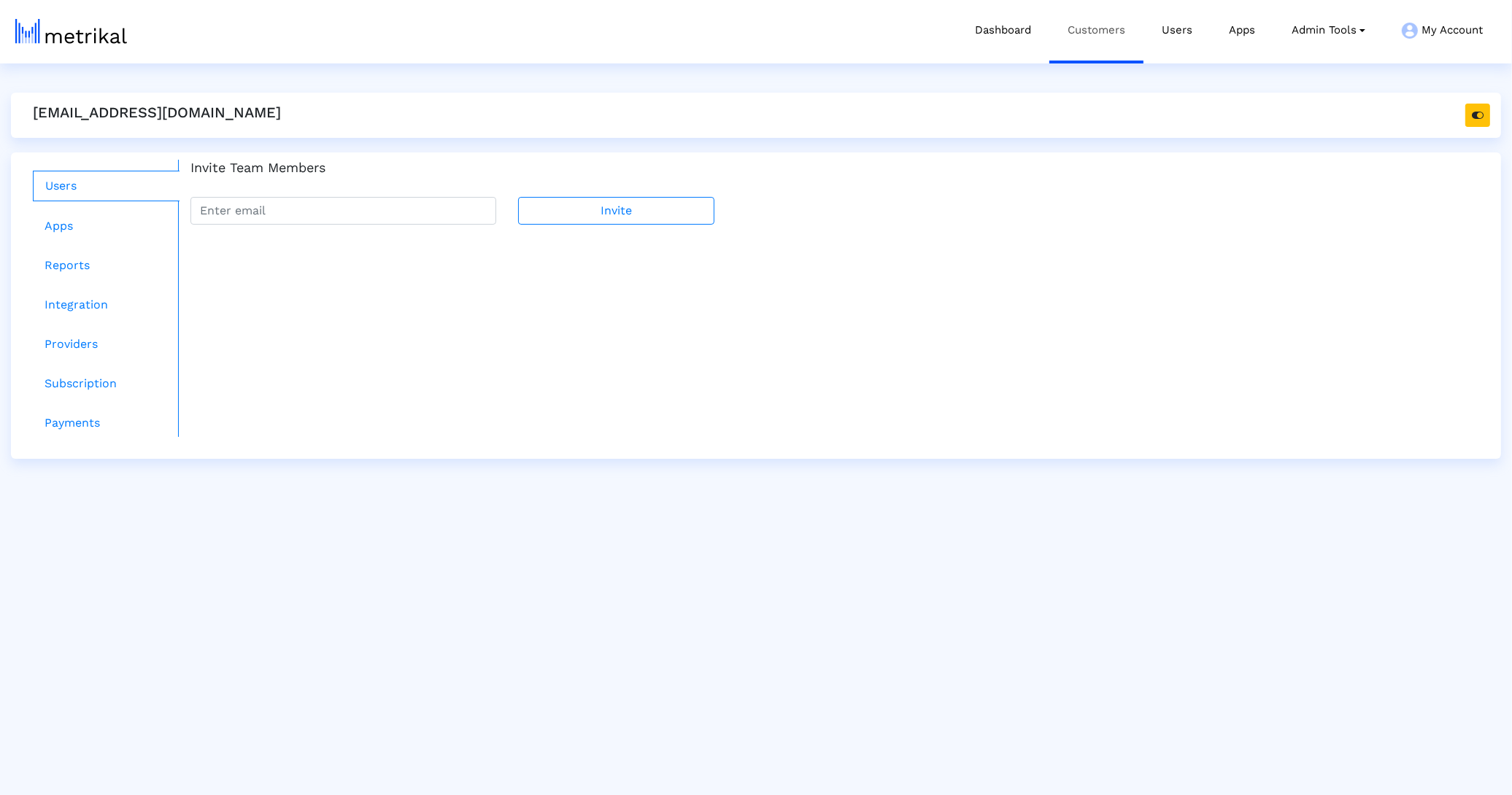
click at [1069, 18] on link "Customers" at bounding box center [1096, 30] width 94 height 61
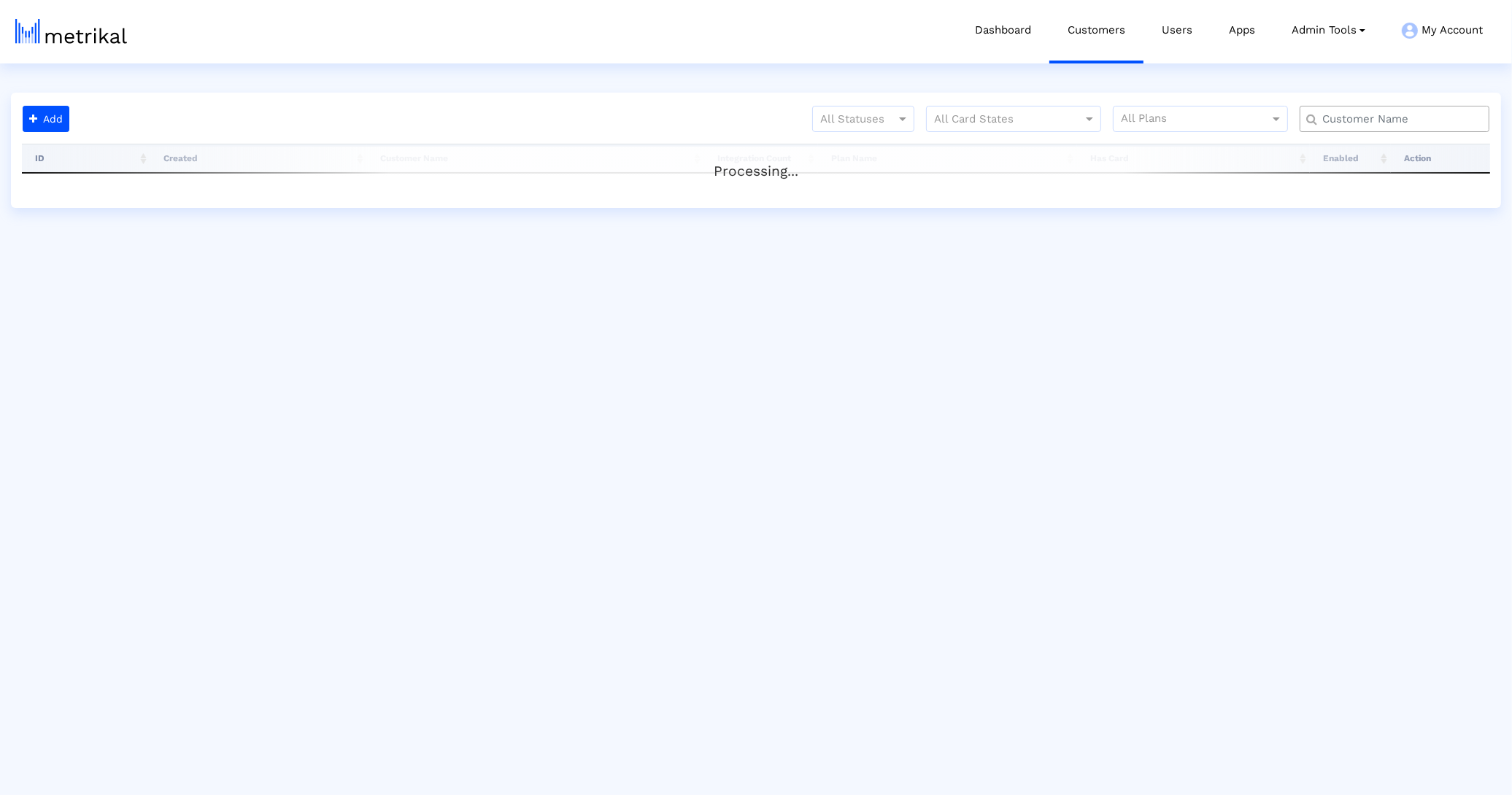
click at [1364, 108] on div at bounding box center [1395, 118] width 190 height 26
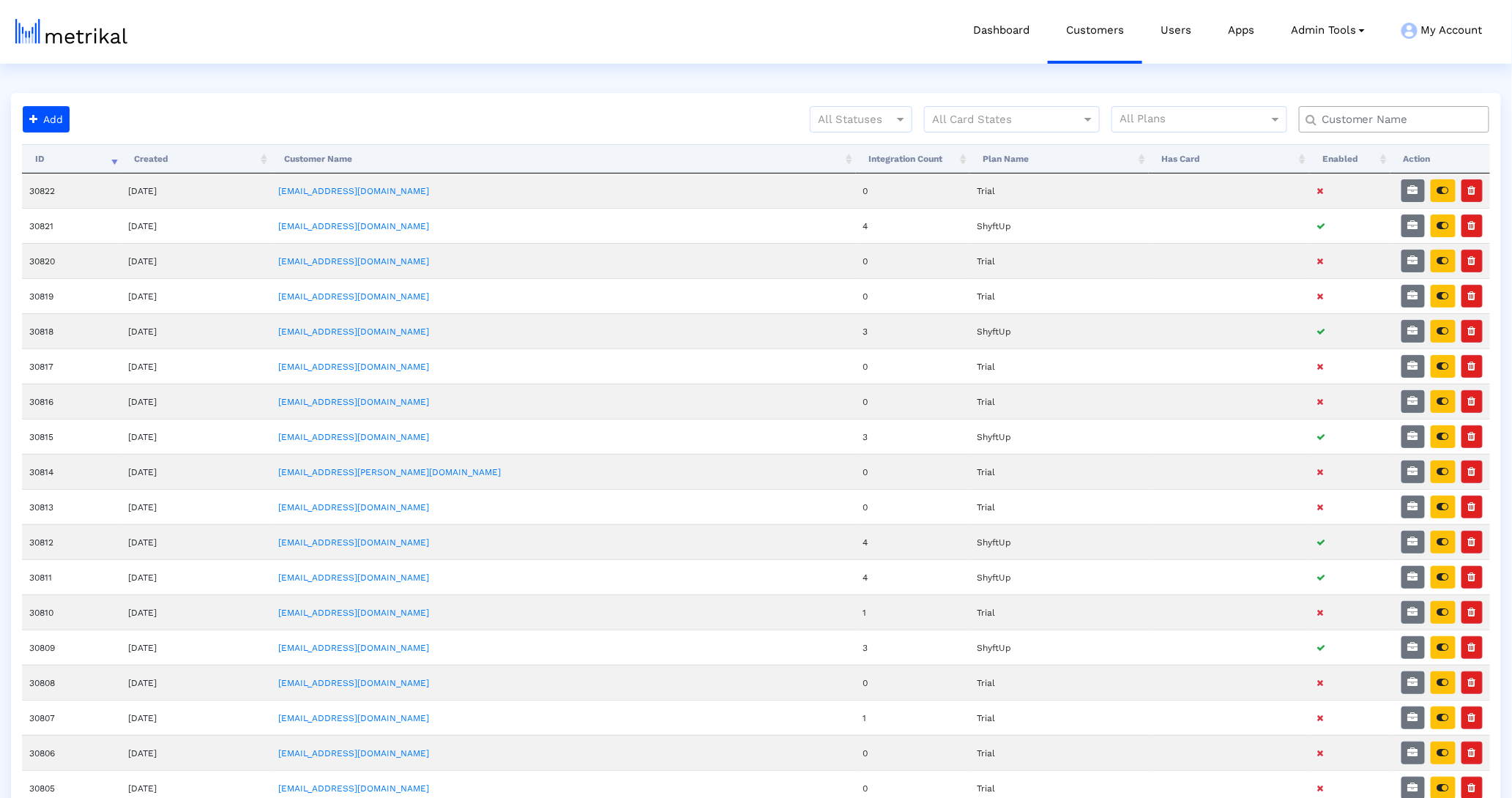
click at [1370, 108] on div at bounding box center [1394, 119] width 190 height 26
click at [1385, 123] on input "text" at bounding box center [1398, 120] width 172 height 15
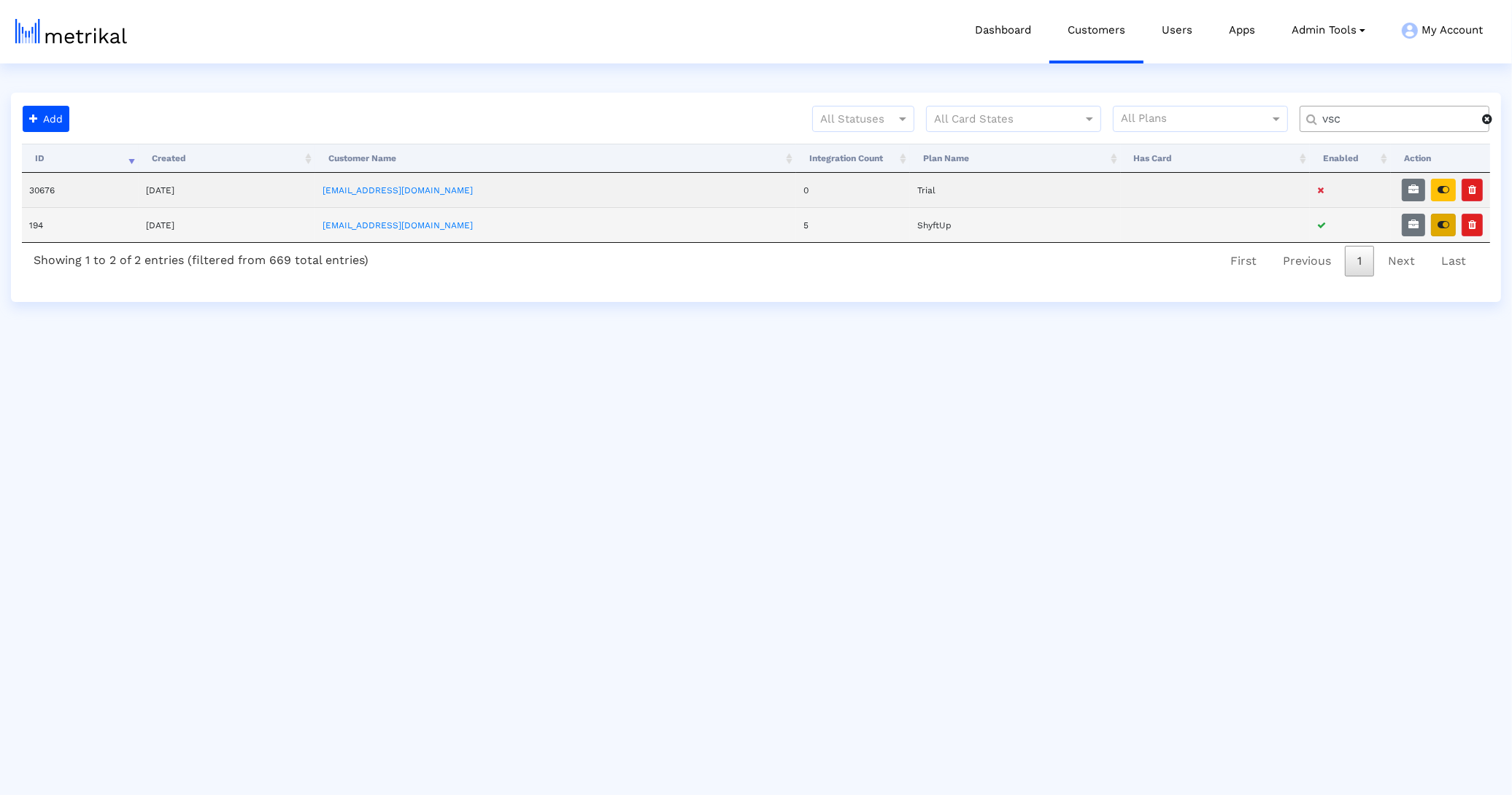
type input "vsc"
click at [1447, 220] on icon "button" at bounding box center [1442, 224] width 12 height 10
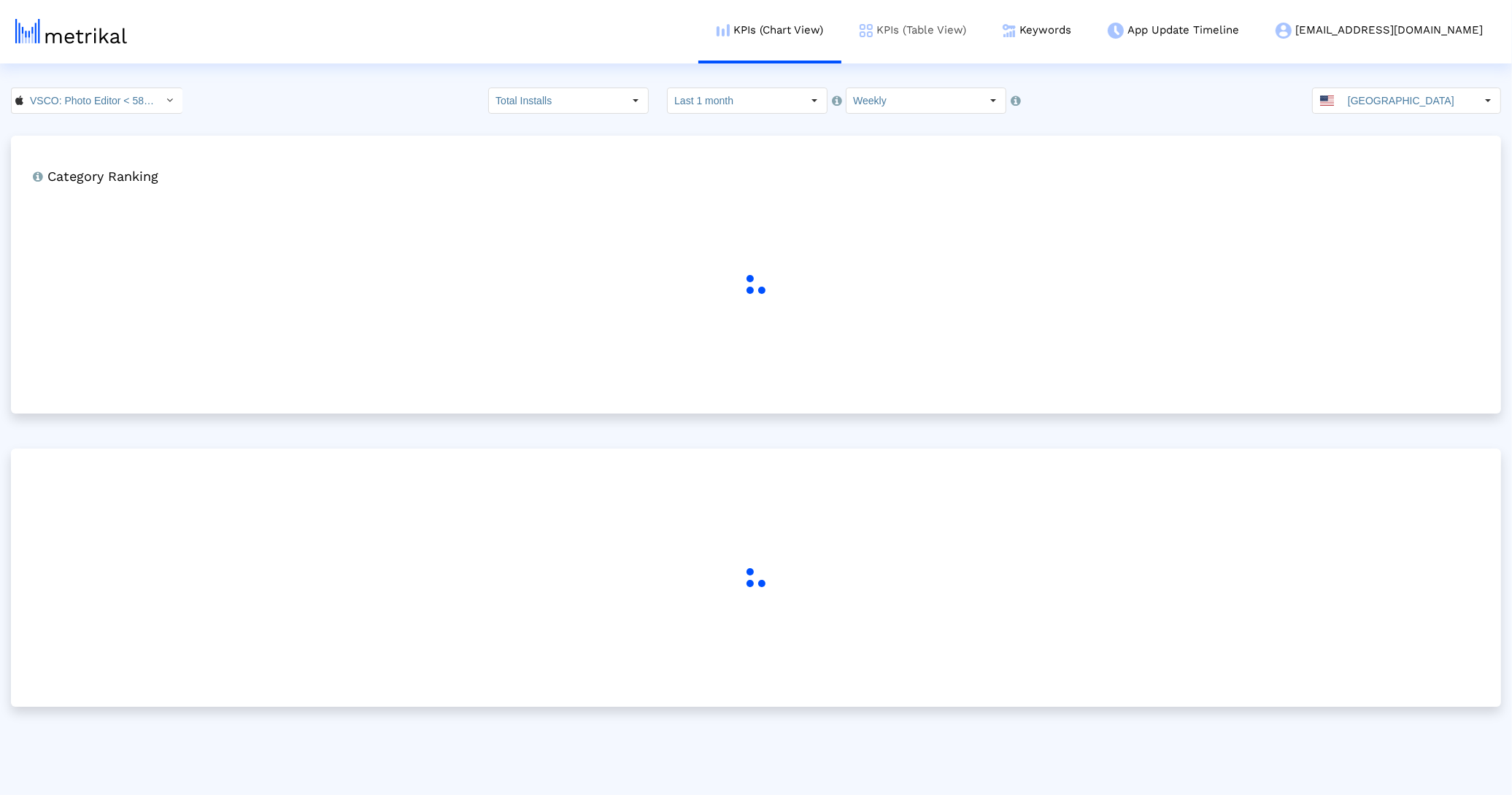
click at [963, 44] on link "KPIs (Table View)" at bounding box center [913, 30] width 143 height 61
click at [1218, 41] on link "App Update Timeline" at bounding box center [1173, 30] width 168 height 61
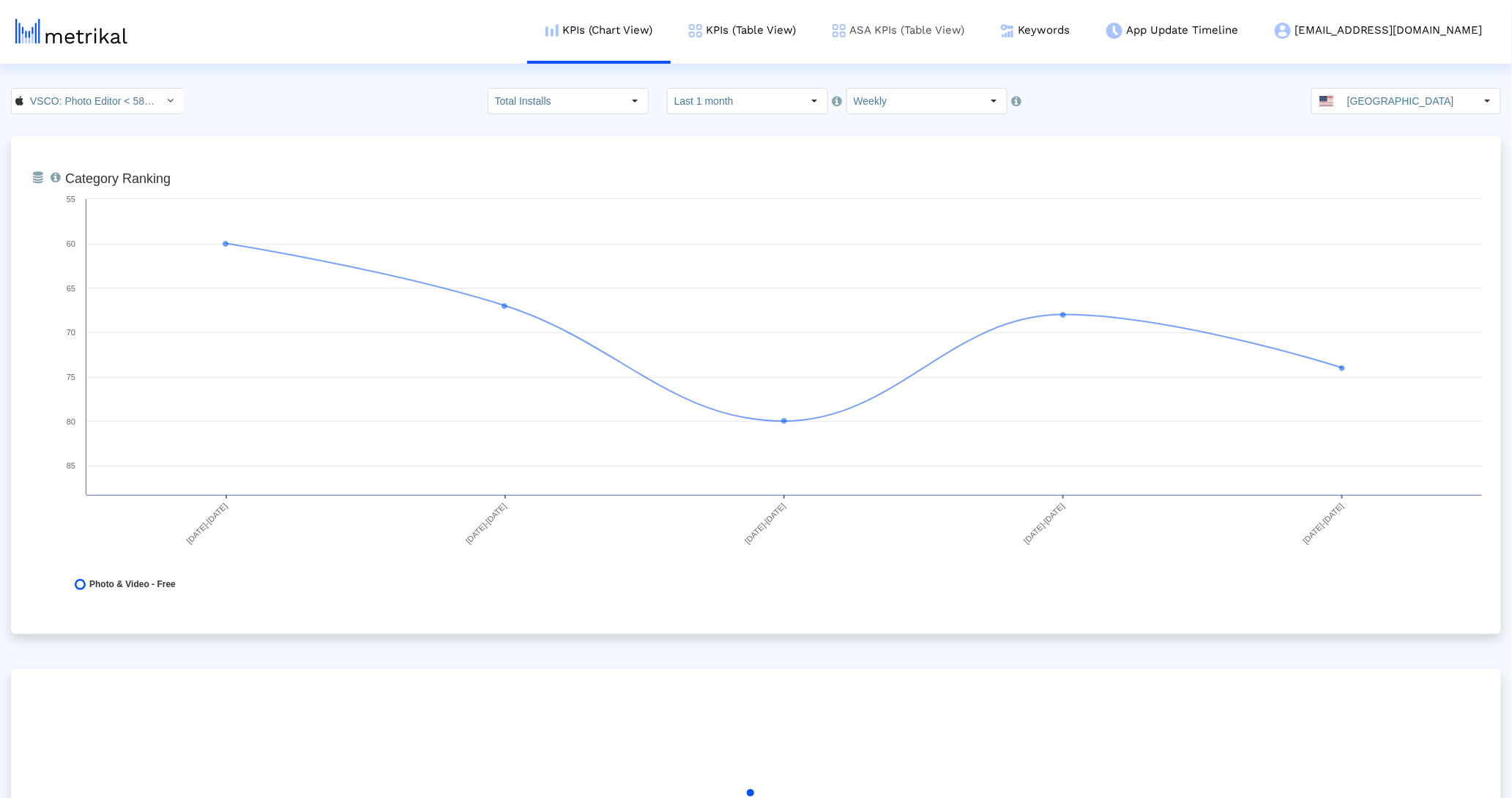
click at [982, 41] on link "ASA KPIs (Table View)" at bounding box center [899, 30] width 169 height 61
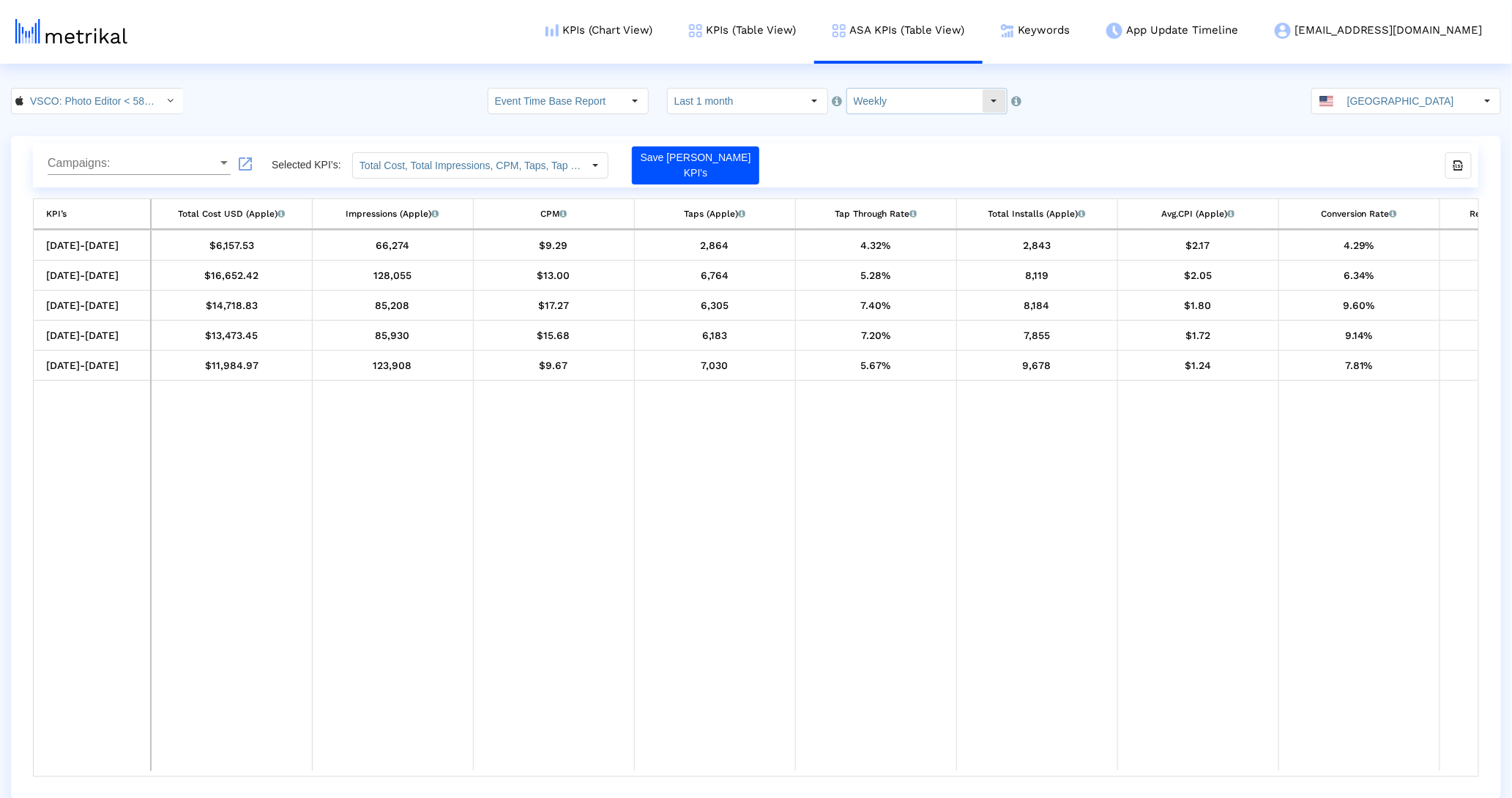
click at [943, 97] on input "Weekly" at bounding box center [914, 101] width 135 height 24
click at [906, 170] on div "Monthly" at bounding box center [916, 175] width 148 height 24
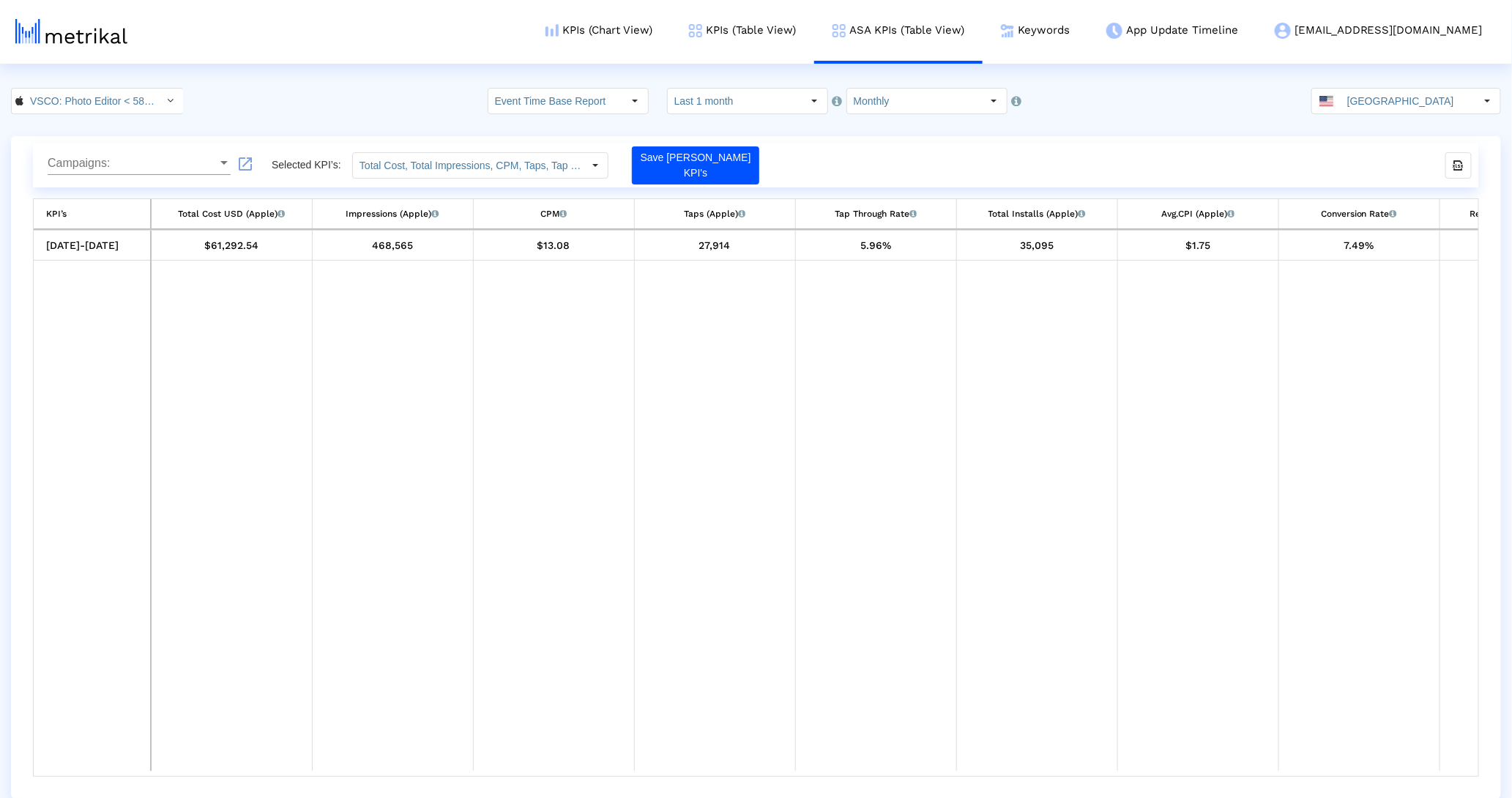
click at [902, 116] on crea-index "VSCO: Photo Editor < 588013838 > Event Time Base Report Select how far back fro…" at bounding box center [756, 443] width 1512 height 711
click at [902, 104] on input "Monthly" at bounding box center [914, 101] width 135 height 24
click at [897, 220] on div "Yearly" at bounding box center [916, 223] width 148 height 24
click at [853, 115] on crea-index "VSCO: Photo Editor < 588013838 > Event Time Base Report Select how would like t…" at bounding box center [756, 443] width 1512 height 711
click at [851, 114] on dx-select-box "Yearly Pull down to refresh... Release to refresh... Refreshing... Daily Weekly…" at bounding box center [839, 101] width 161 height 26
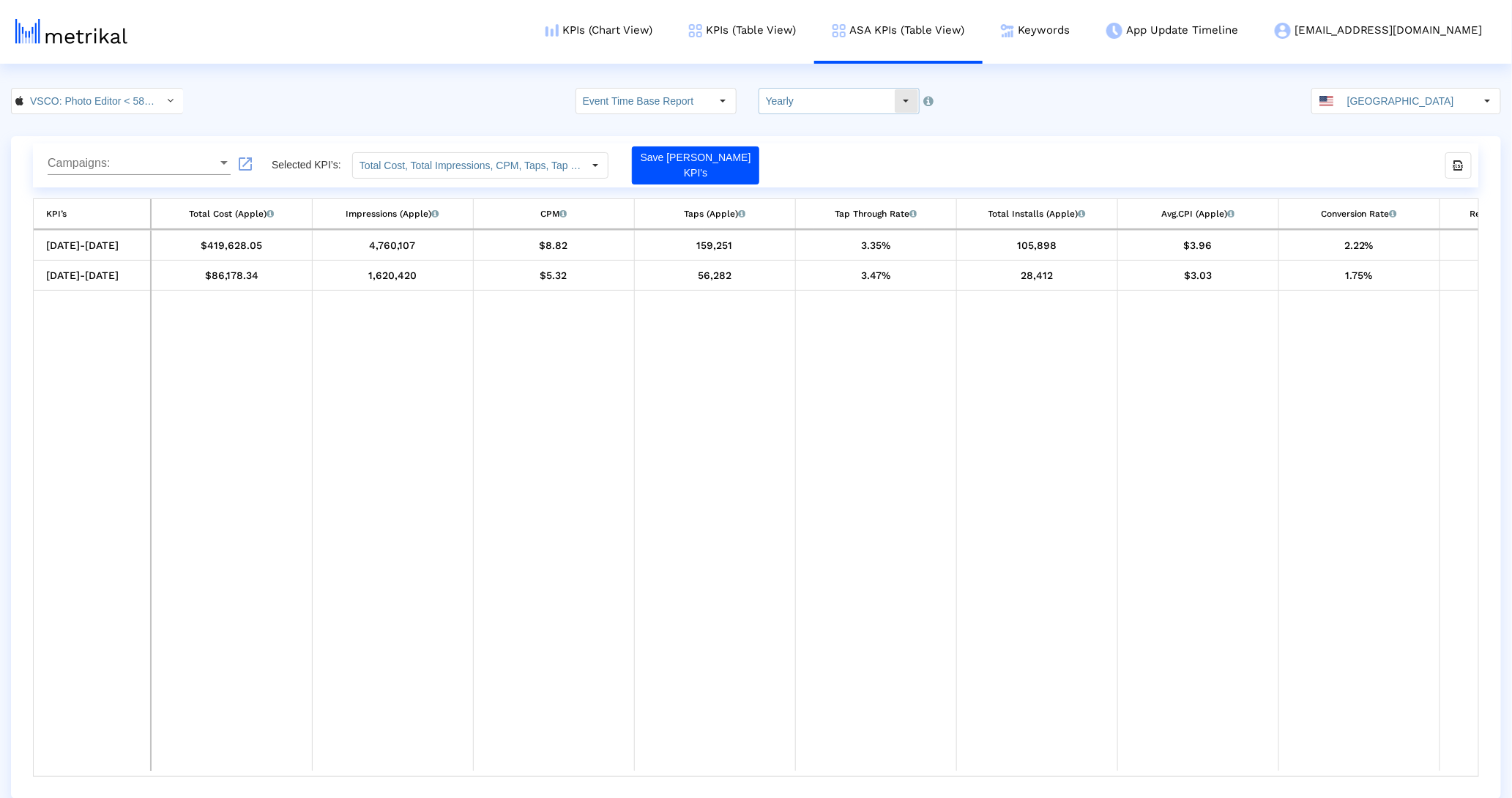
click at [845, 97] on input "Yearly" at bounding box center [826, 101] width 135 height 24
click at [847, 123] on div "Daily" at bounding box center [834, 127] width 148 height 24
type input "Daily"
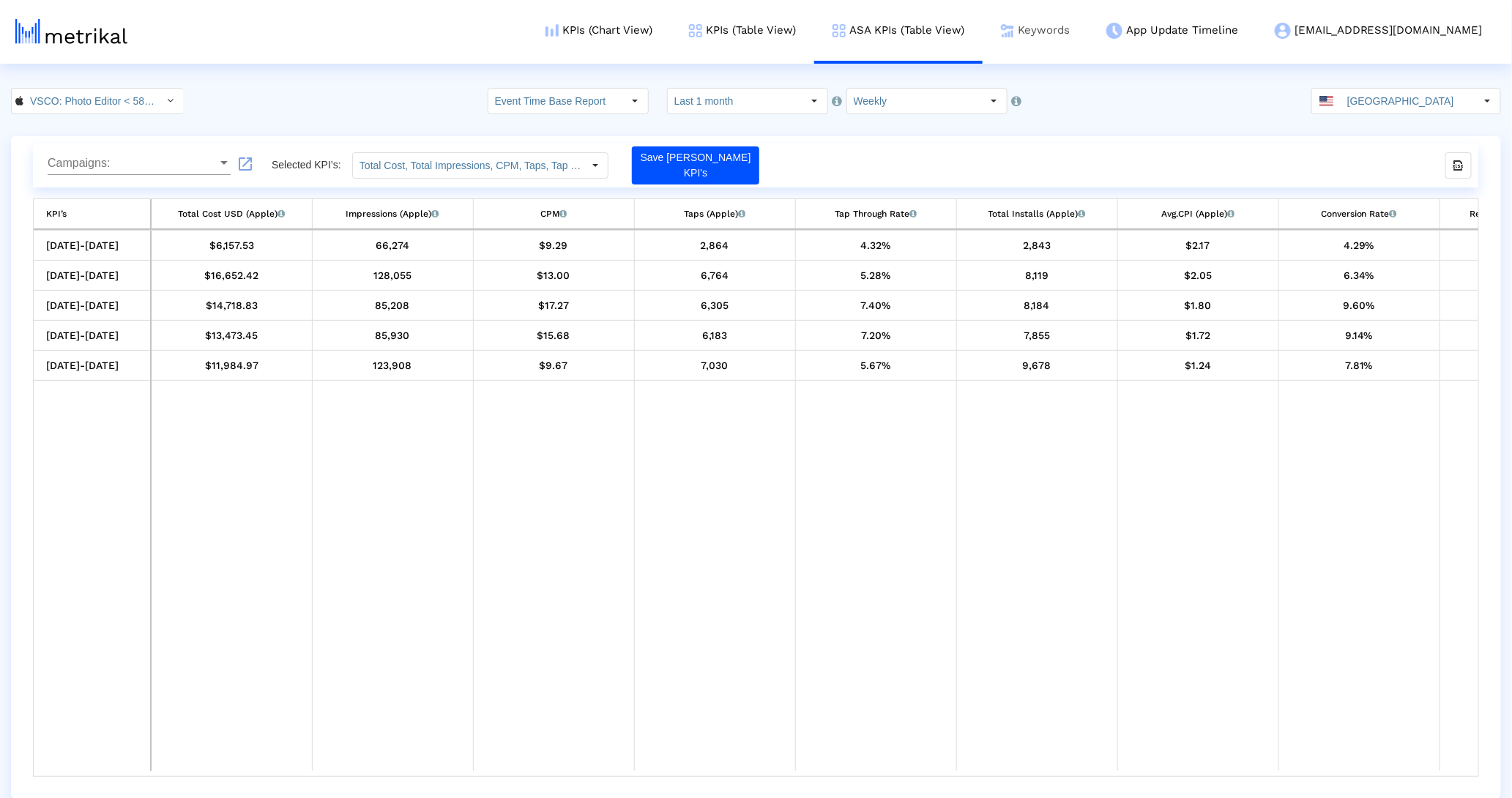
click at [1088, 21] on link "Keywords" at bounding box center [1035, 30] width 105 height 61
